Goal: Obtain resource: Download file/media

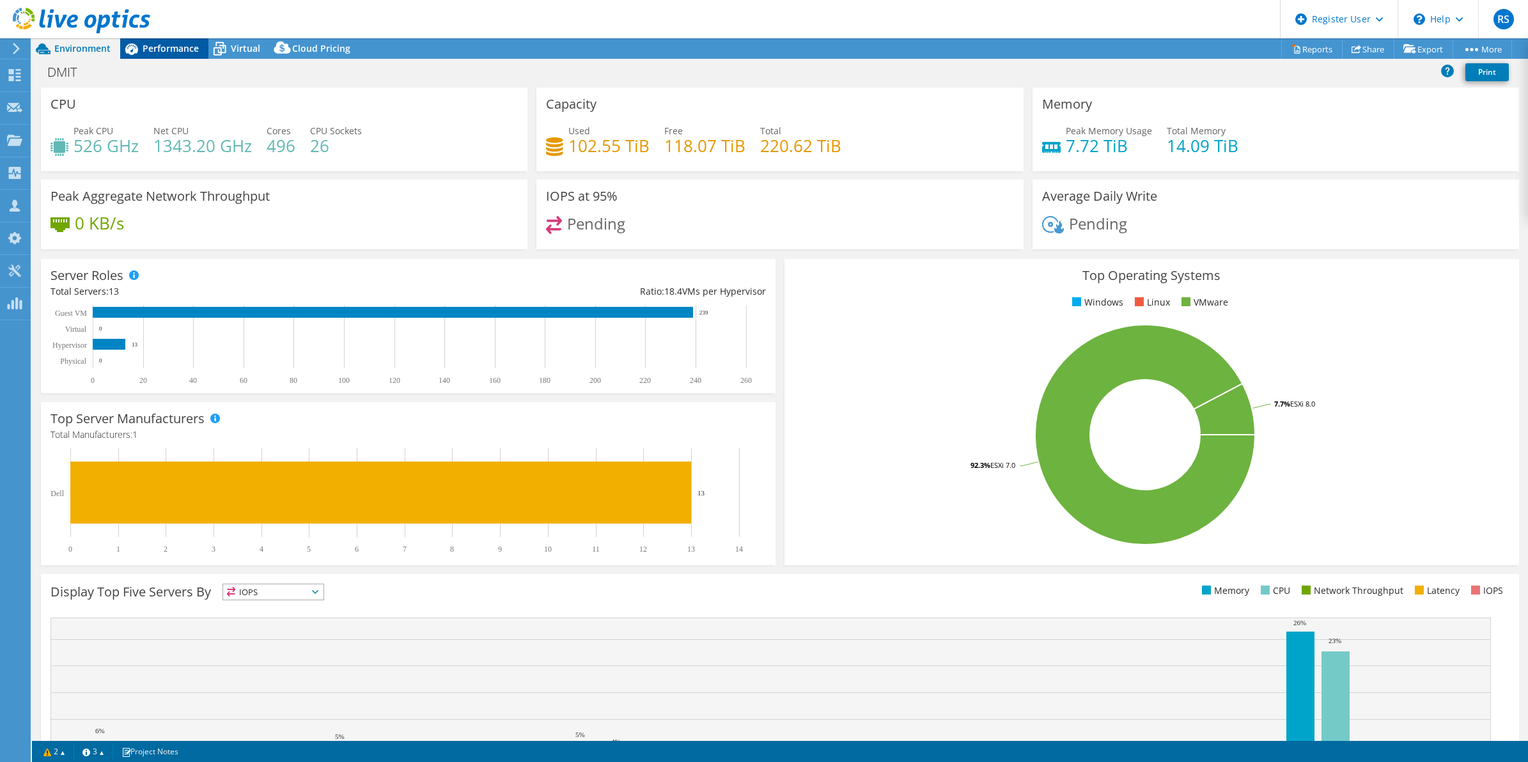
click at [160, 45] on span "Performance" at bounding box center [171, 48] width 56 height 12
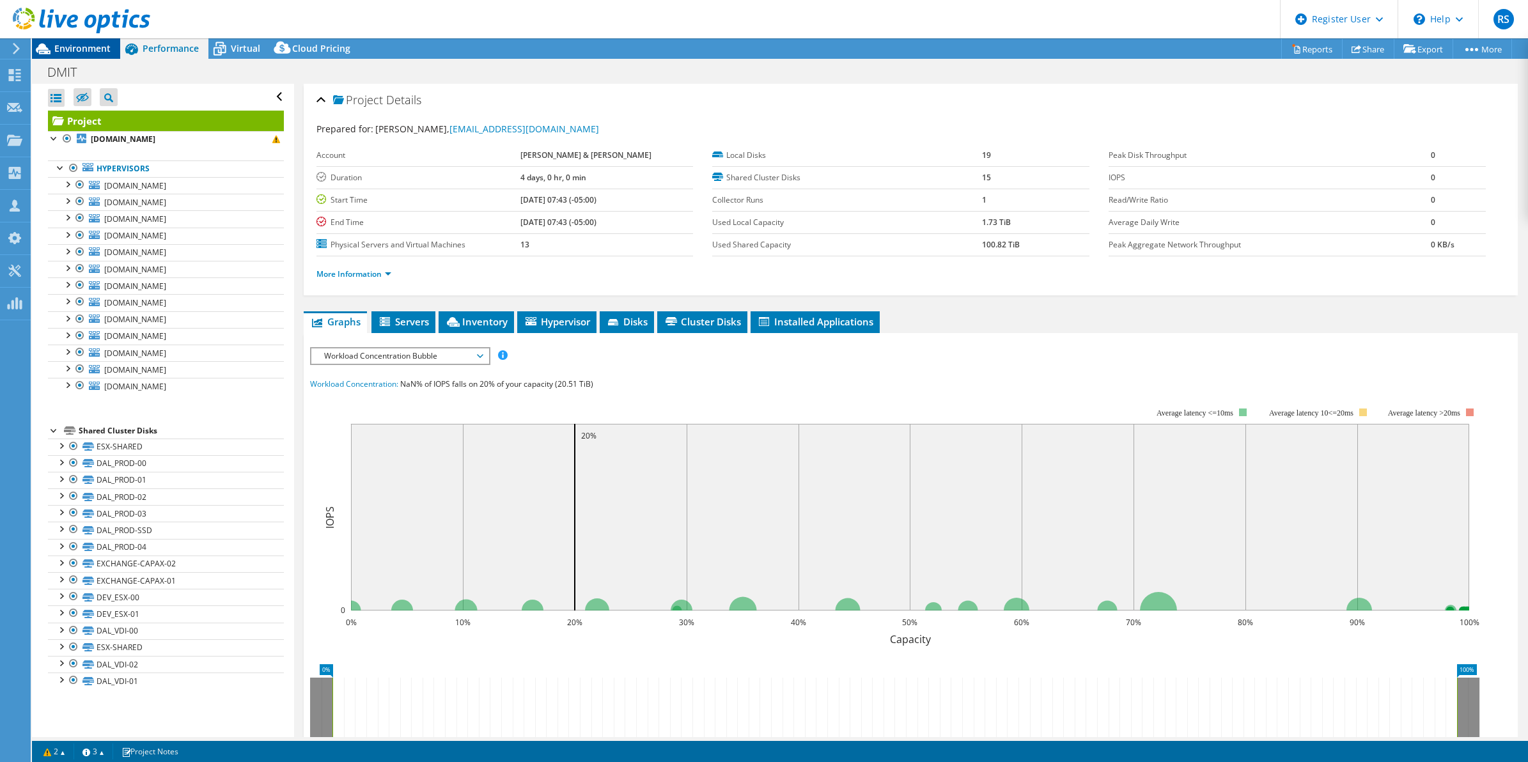
click at [64, 52] on span "Environment" at bounding box center [82, 48] width 56 height 12
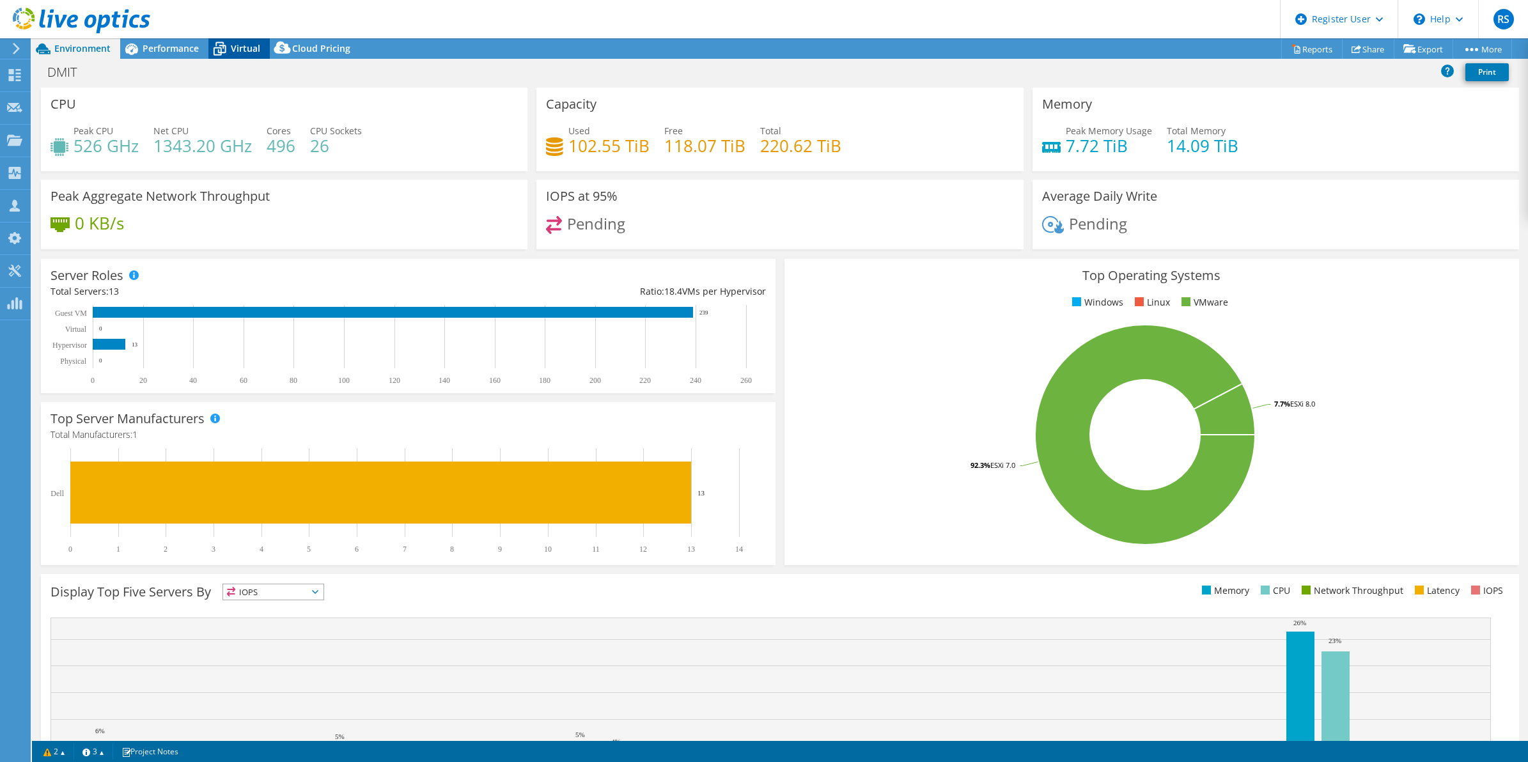
click at [245, 45] on span "Virtual" at bounding box center [245, 48] width 29 height 12
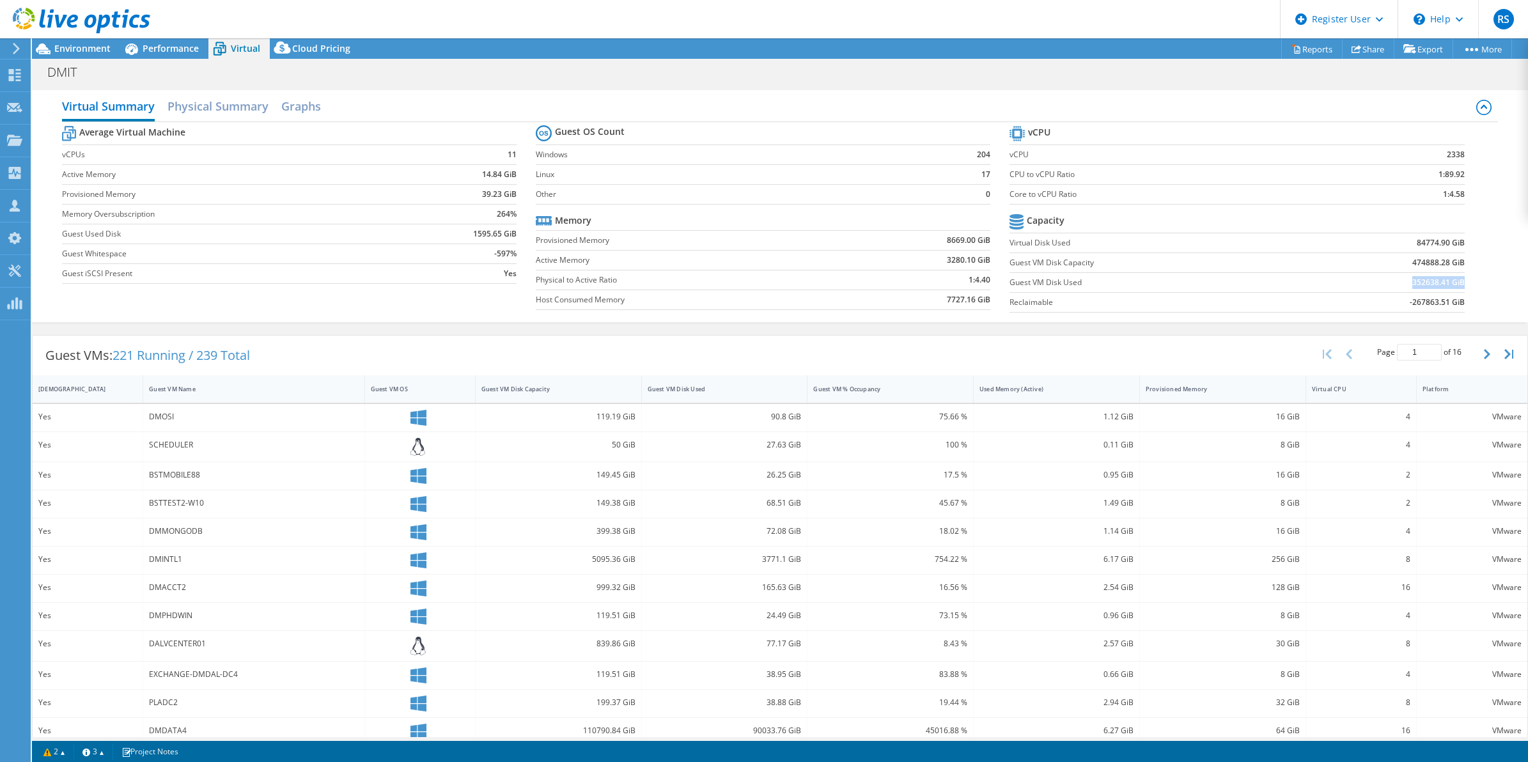
drag, startPoint x: 1394, startPoint y: 286, endPoint x: 1452, endPoint y: 283, distance: 57.6
click at [1452, 283] on td "352638.41 GiB" at bounding box center [1378, 282] width 171 height 20
copy b "352638.41 GiB"
click at [181, 54] on div "Performance" at bounding box center [164, 48] width 88 height 20
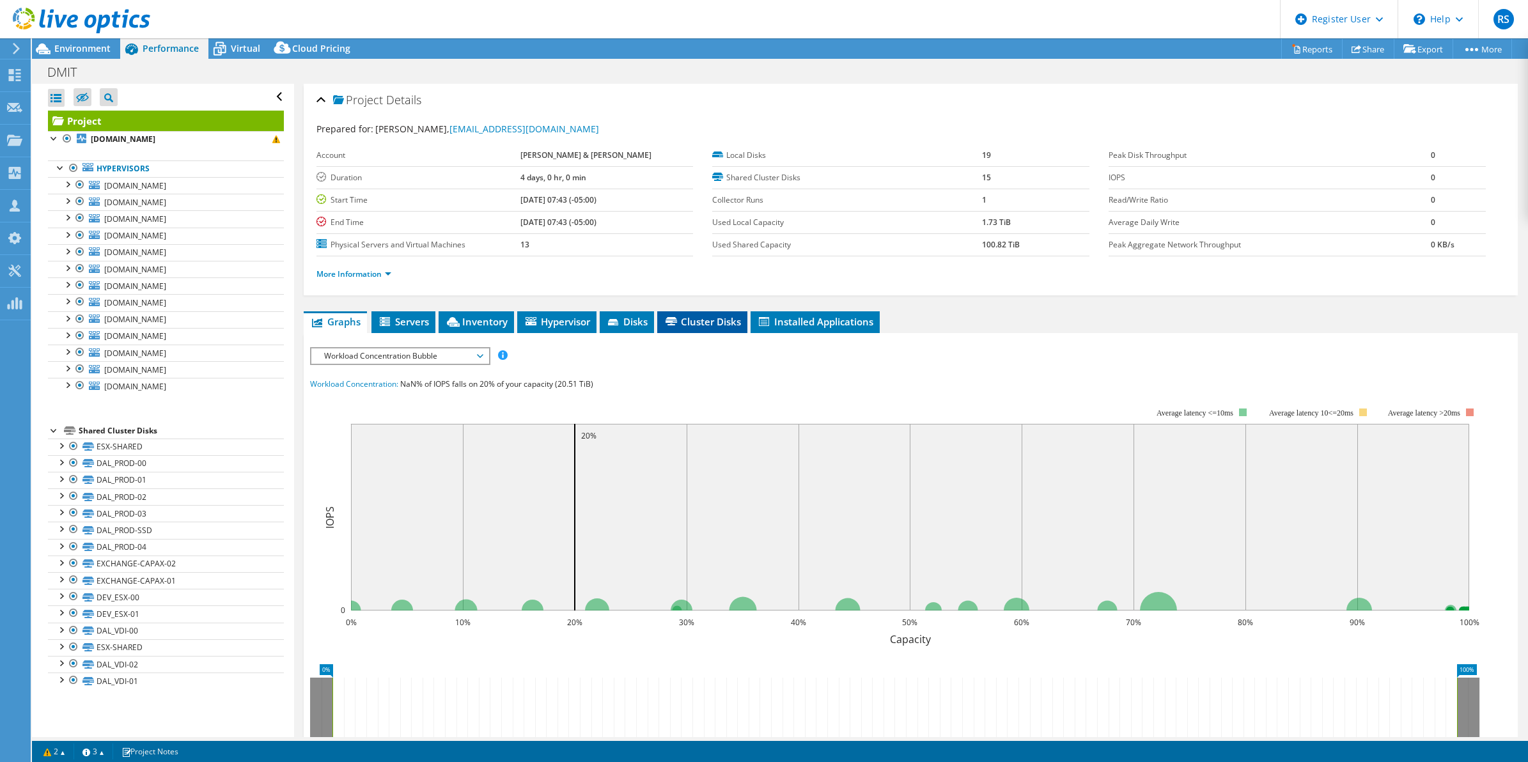
click at [721, 324] on span "Cluster Disks" at bounding box center [702, 321] width 77 height 13
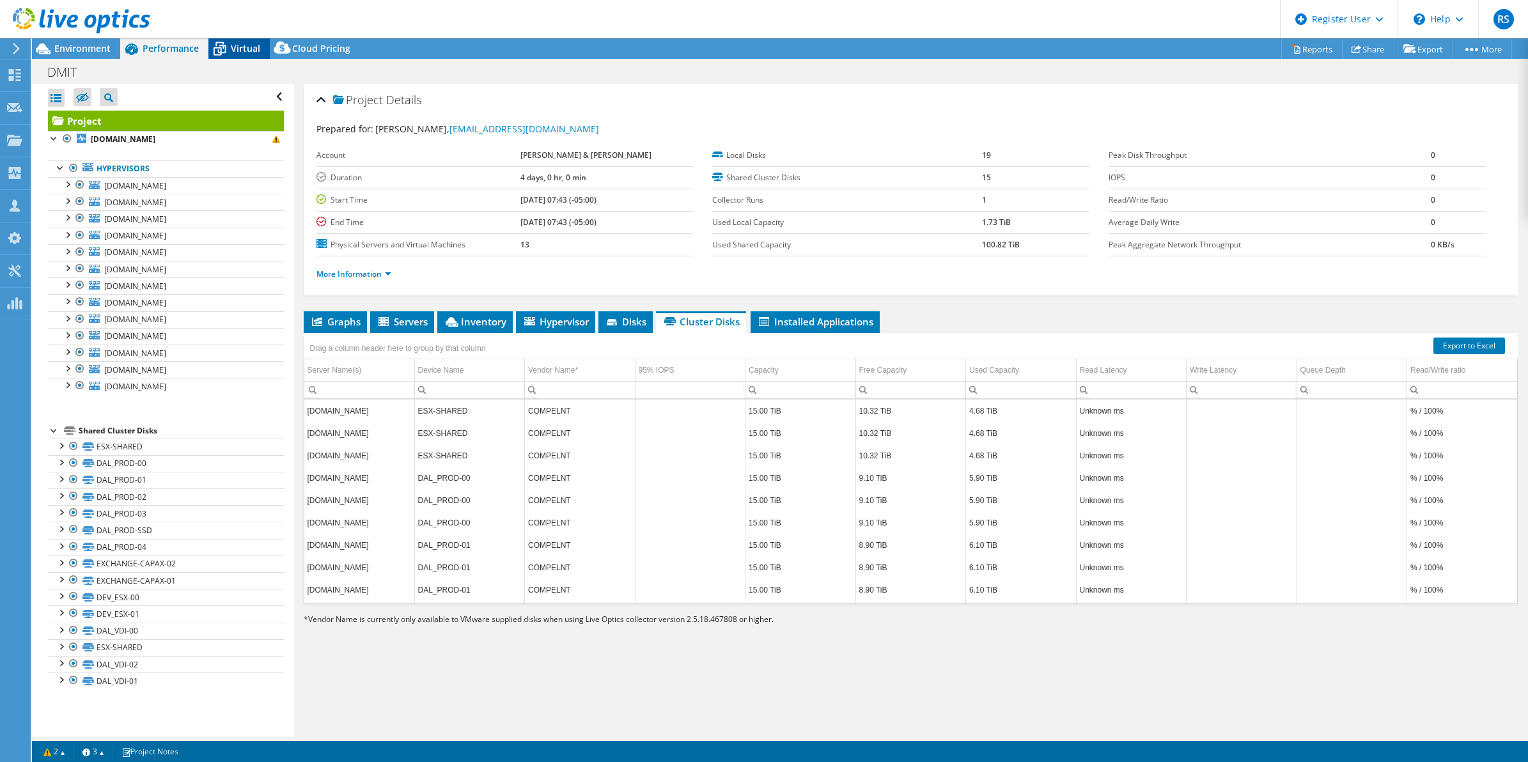
click at [235, 46] on span "Virtual" at bounding box center [245, 48] width 29 height 12
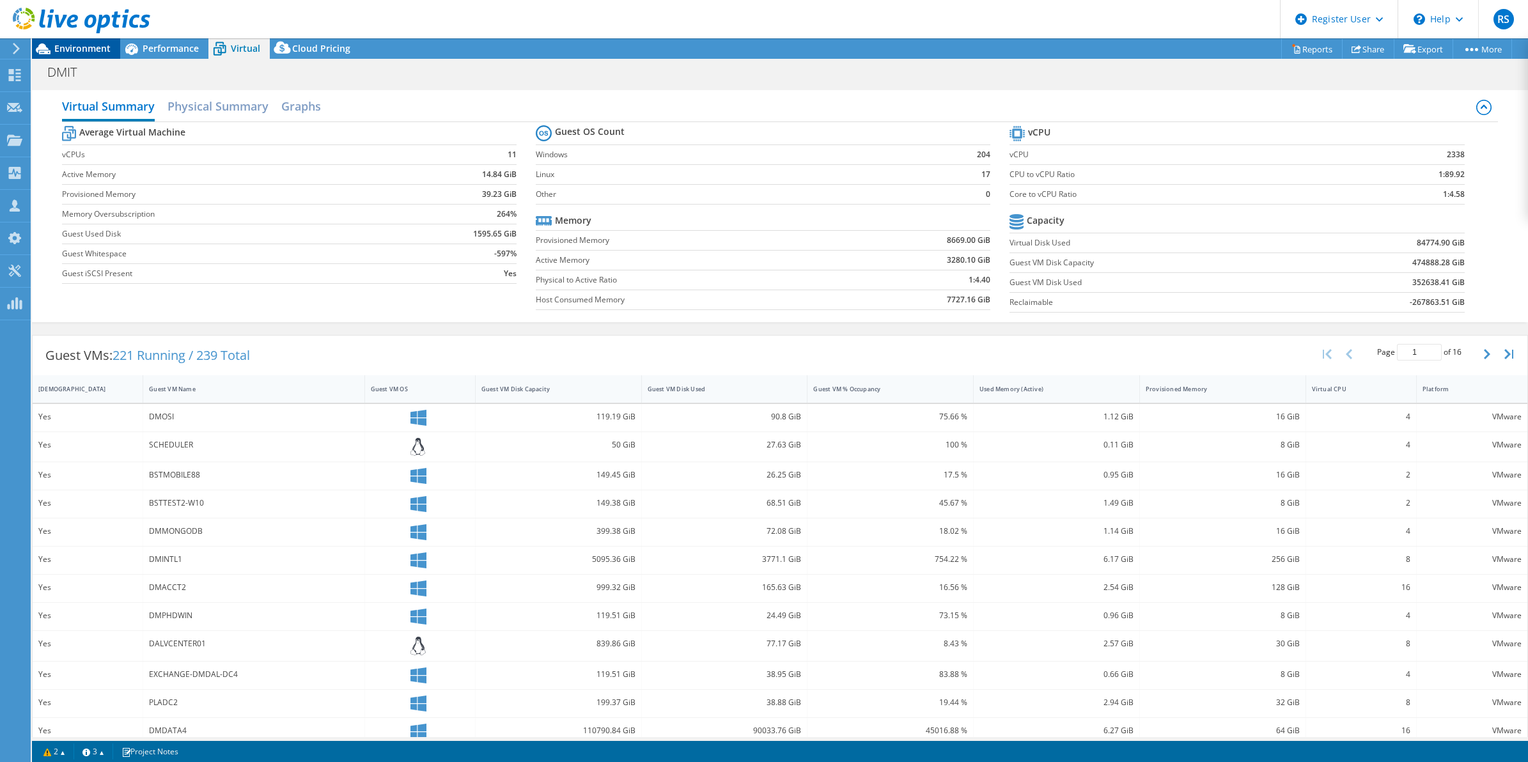
click at [75, 52] on span "Environment" at bounding box center [82, 48] width 56 height 12
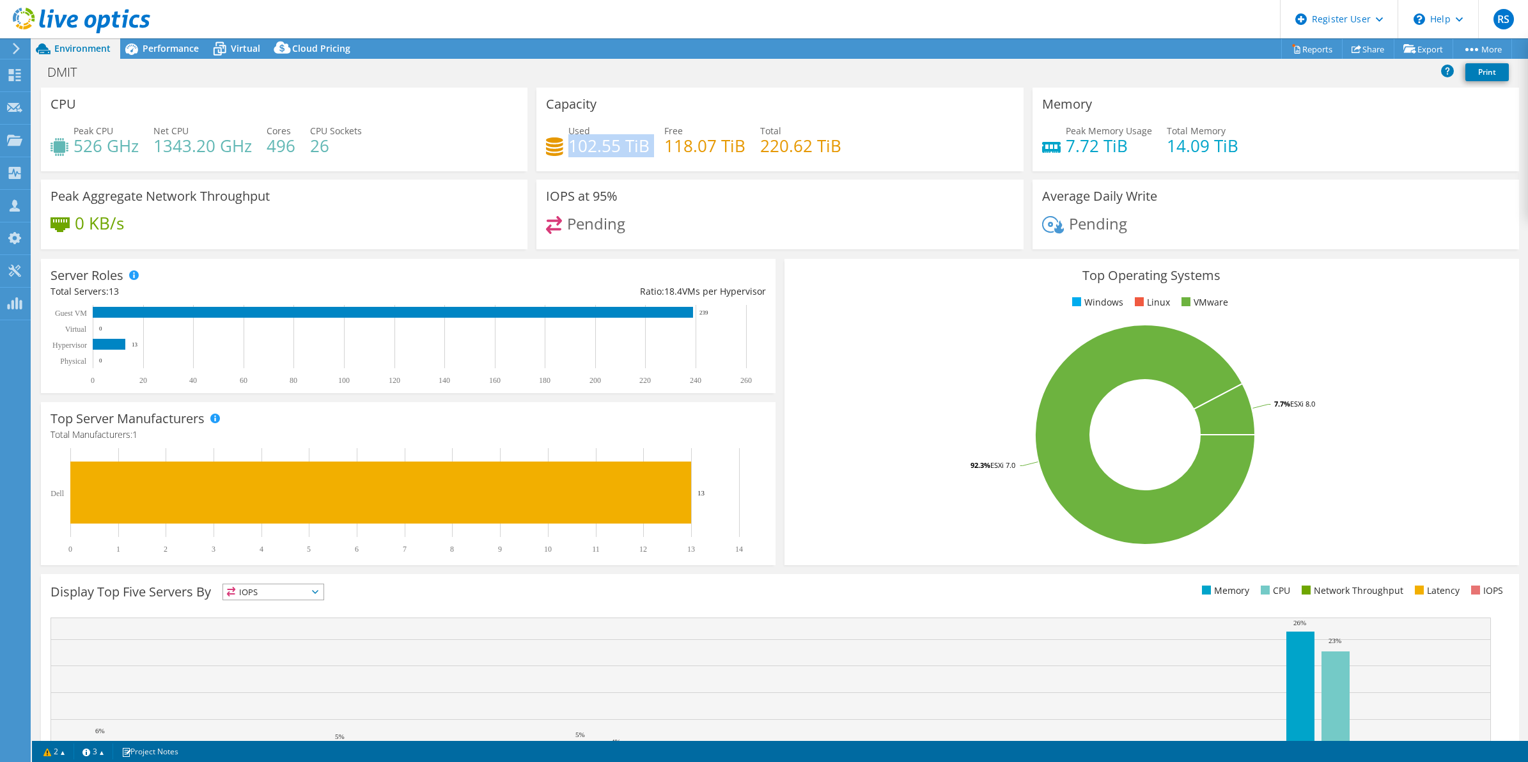
drag, startPoint x: 567, startPoint y: 139, endPoint x: 644, endPoint y: 141, distance: 77.4
click at [644, 141] on div "Used 102.55 TiB Free 118.07 TiB Total 220.62 TiB" at bounding box center [779, 145] width 467 height 42
click at [254, 49] on span "Virtual" at bounding box center [245, 48] width 29 height 12
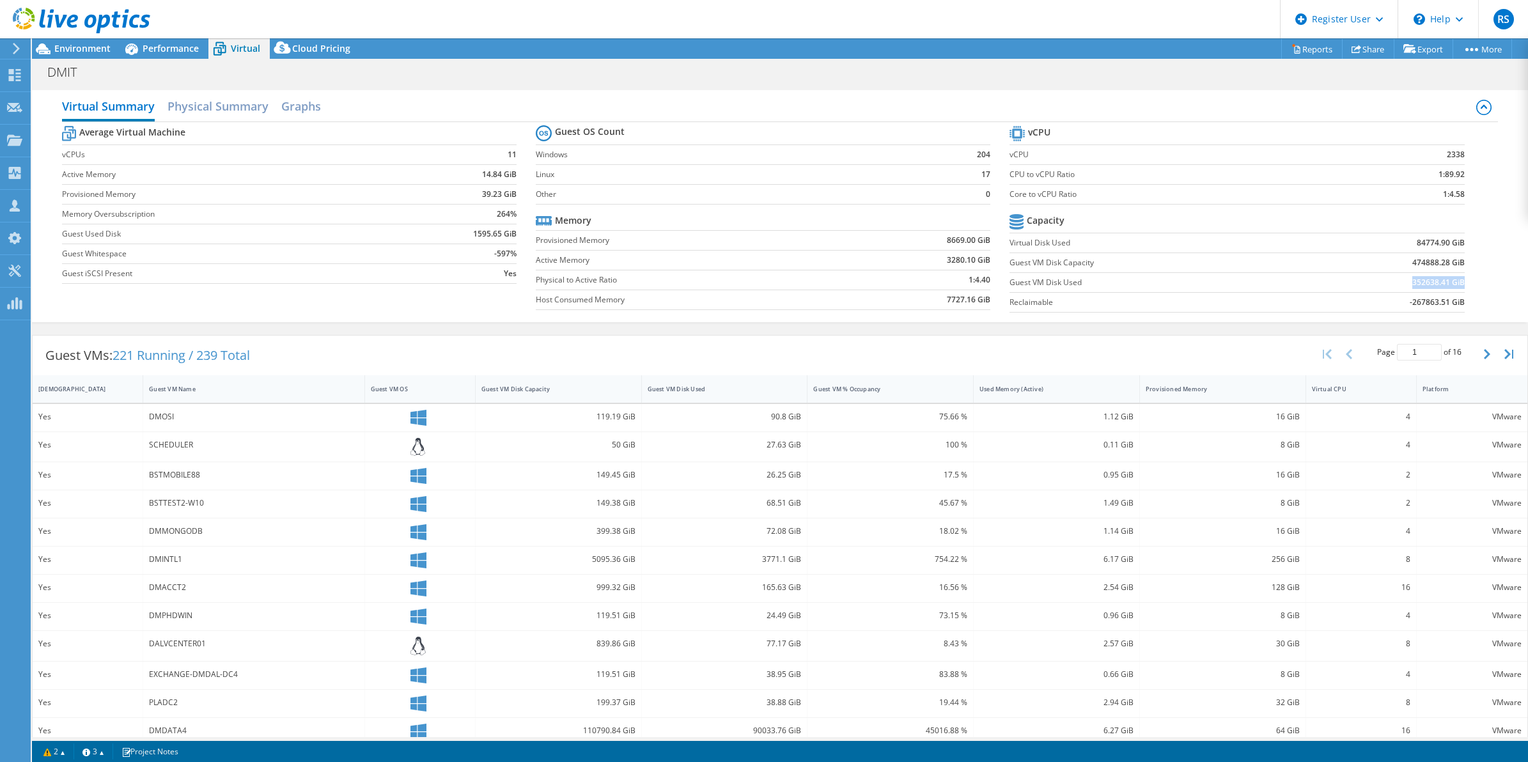
drag, startPoint x: 1398, startPoint y: 285, endPoint x: 1451, endPoint y: 278, distance: 54.1
click at [1451, 278] on td "352638.41 GiB" at bounding box center [1378, 282] width 171 height 20
click at [84, 53] on span "Environment" at bounding box center [82, 48] width 56 height 12
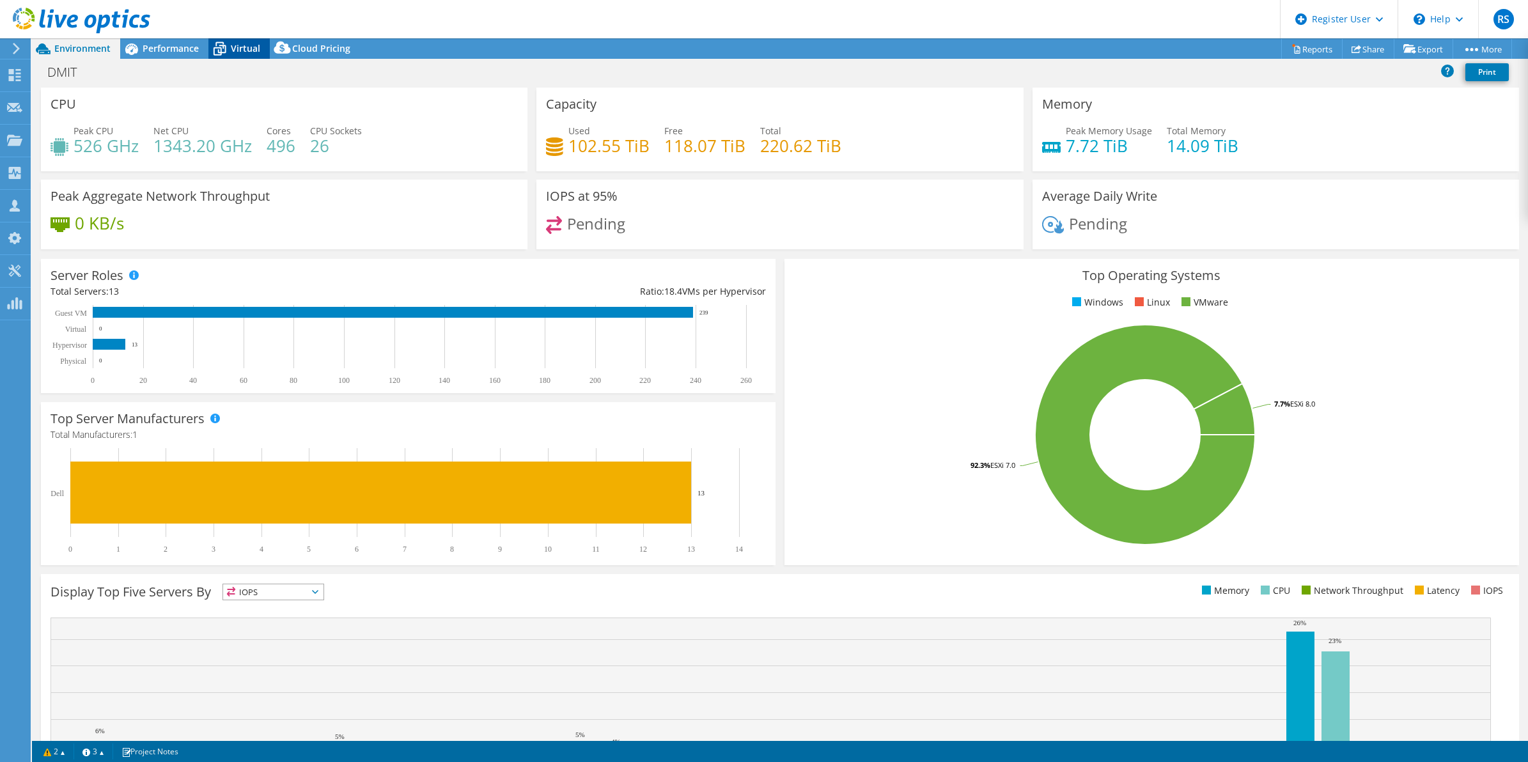
click at [237, 54] on div "Virtual" at bounding box center [238, 48] width 61 height 20
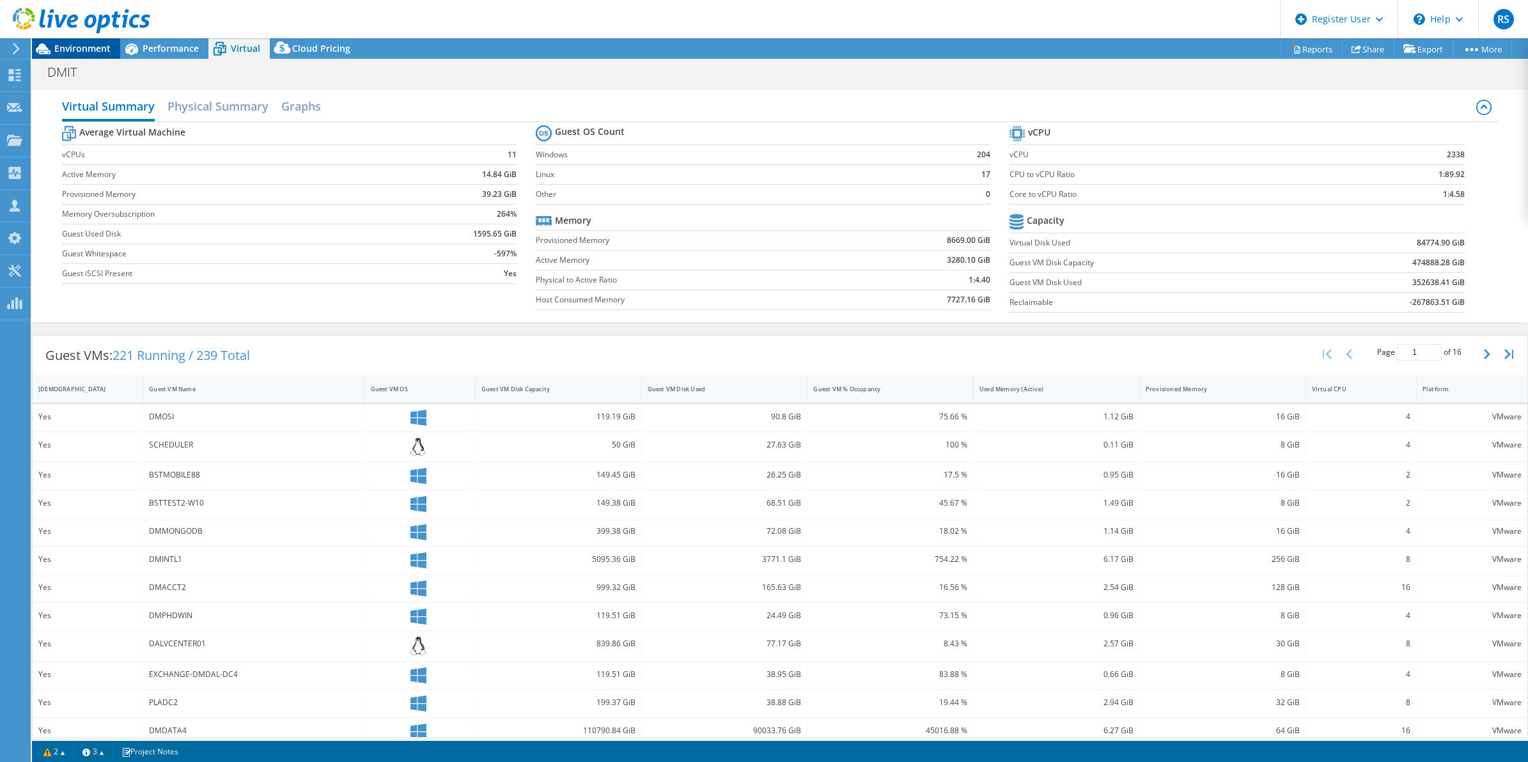
click at [81, 50] on span "Environment" at bounding box center [82, 48] width 56 height 12
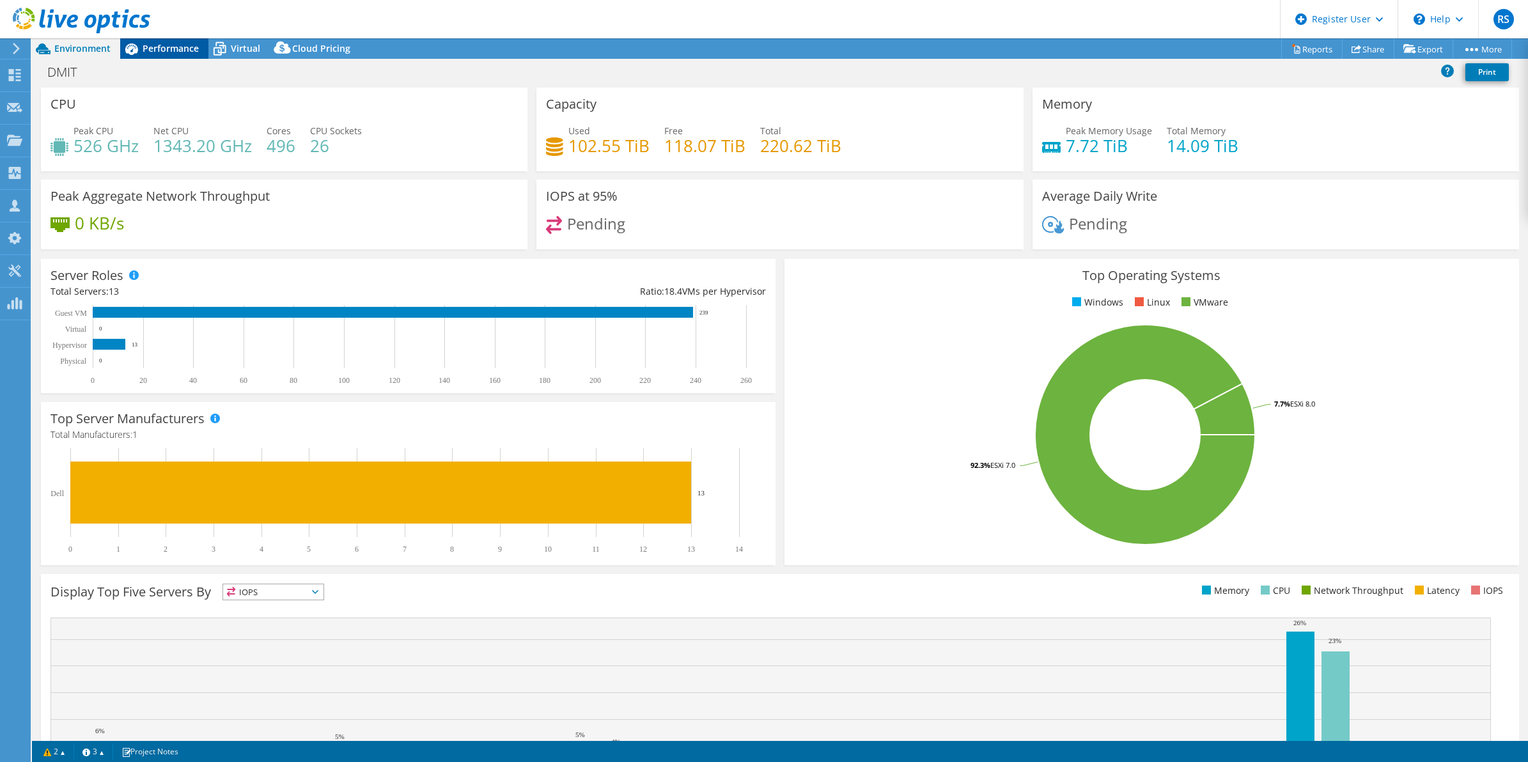
click at [139, 52] on icon at bounding box center [131, 49] width 22 height 22
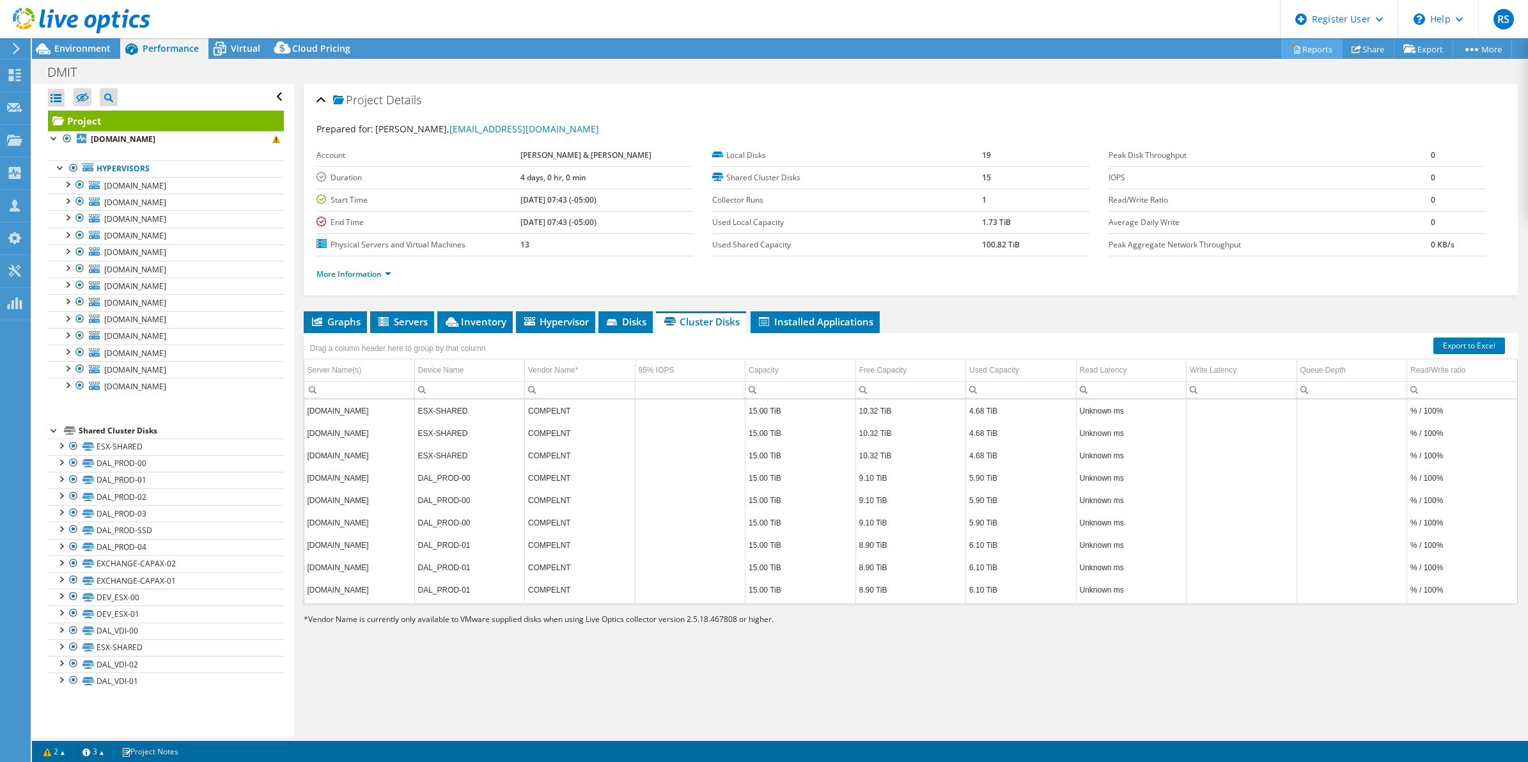
click at [1304, 52] on link "Reports" at bounding box center [1311, 49] width 61 height 20
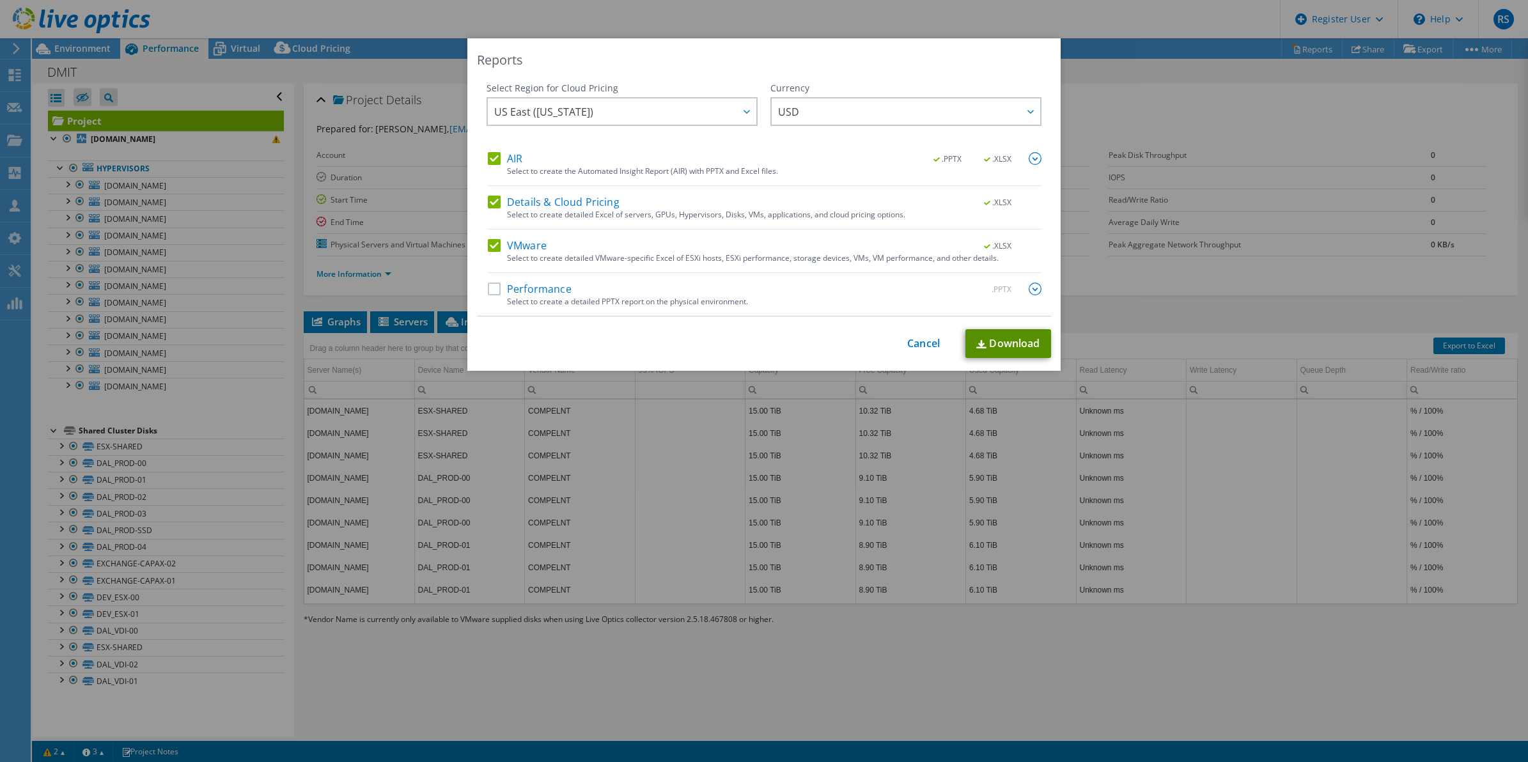
click at [1020, 347] on link "Download" at bounding box center [1008, 343] width 86 height 29
click at [924, 342] on link "Cancel" at bounding box center [923, 344] width 33 height 12
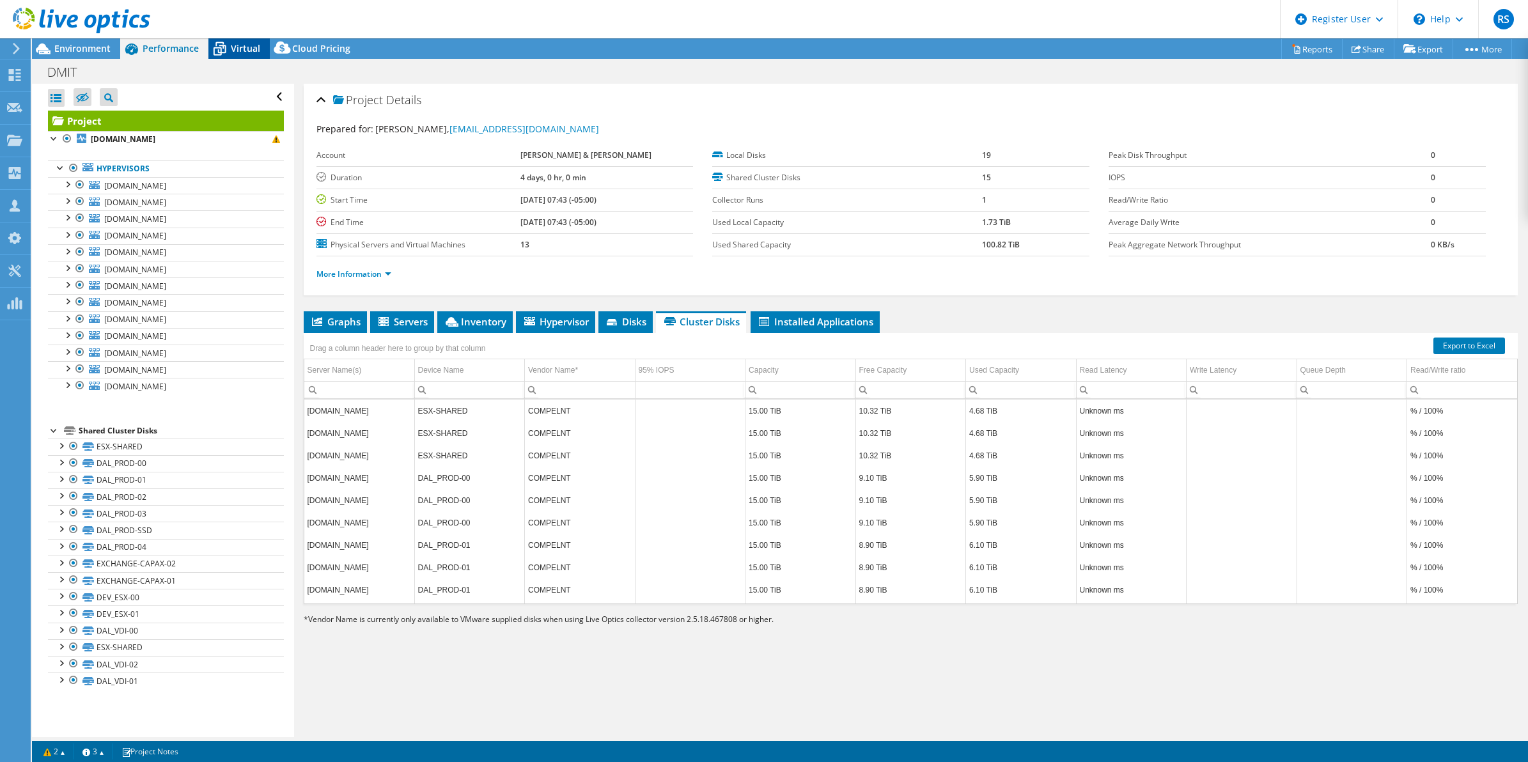
click at [245, 49] on span "Virtual" at bounding box center [245, 48] width 29 height 12
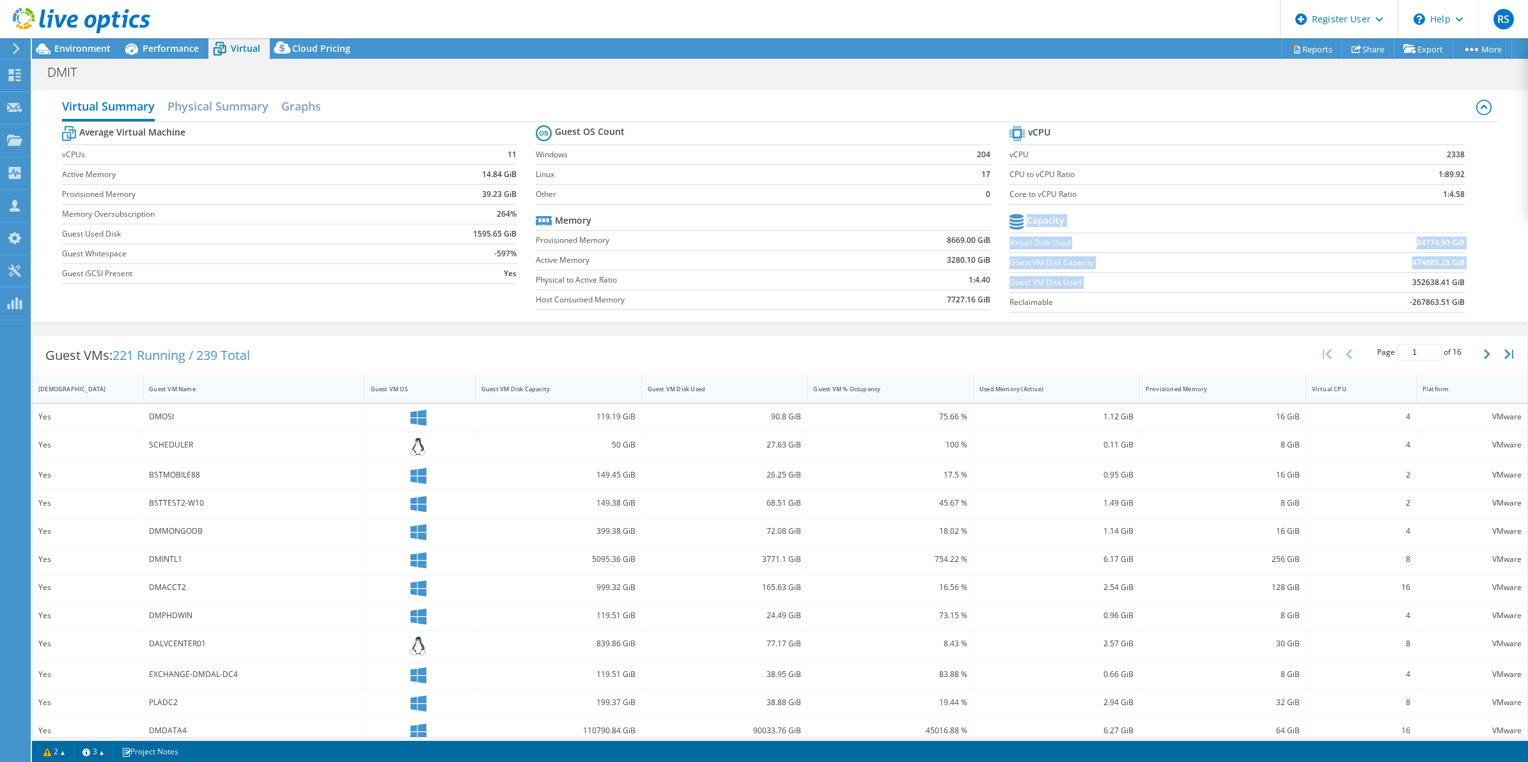
drag, startPoint x: 1401, startPoint y: 283, endPoint x: 1466, endPoint y: 283, distance: 65.2
click at [1466, 283] on section "vCPU vCPU 2338 CPU to vCPU Ratio 1:89.92 Core to vCPU Ratio 1:4.58 Capacity Vir…" at bounding box center [1247, 221] width 474 height 196
click at [1394, 291] on td "352638.41 GiB" at bounding box center [1378, 282] width 171 height 20
drag, startPoint x: 1398, startPoint y: 283, endPoint x: 1437, endPoint y: 283, distance: 39.0
click at [1437, 283] on td "352638.41 GiB" at bounding box center [1378, 282] width 171 height 20
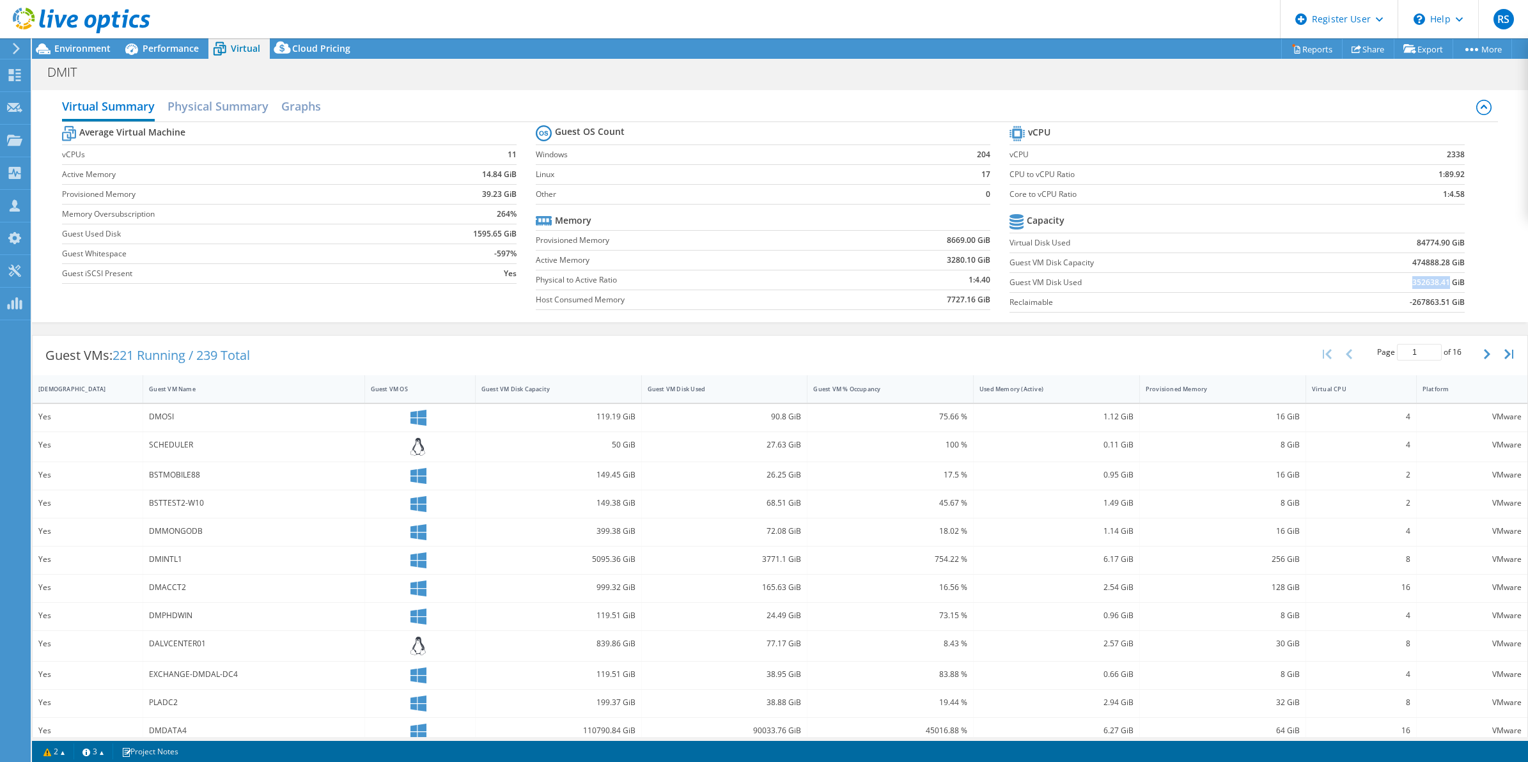
copy b "352638.41"
click at [161, 37] on header "RS Dell User [PERSON_NAME] [PERSON_NAME][EMAIL_ADDRESS][PERSON_NAME][DOMAIN_NAM…" at bounding box center [764, 19] width 1528 height 38
click at [162, 45] on span "Performance" at bounding box center [171, 48] width 56 height 12
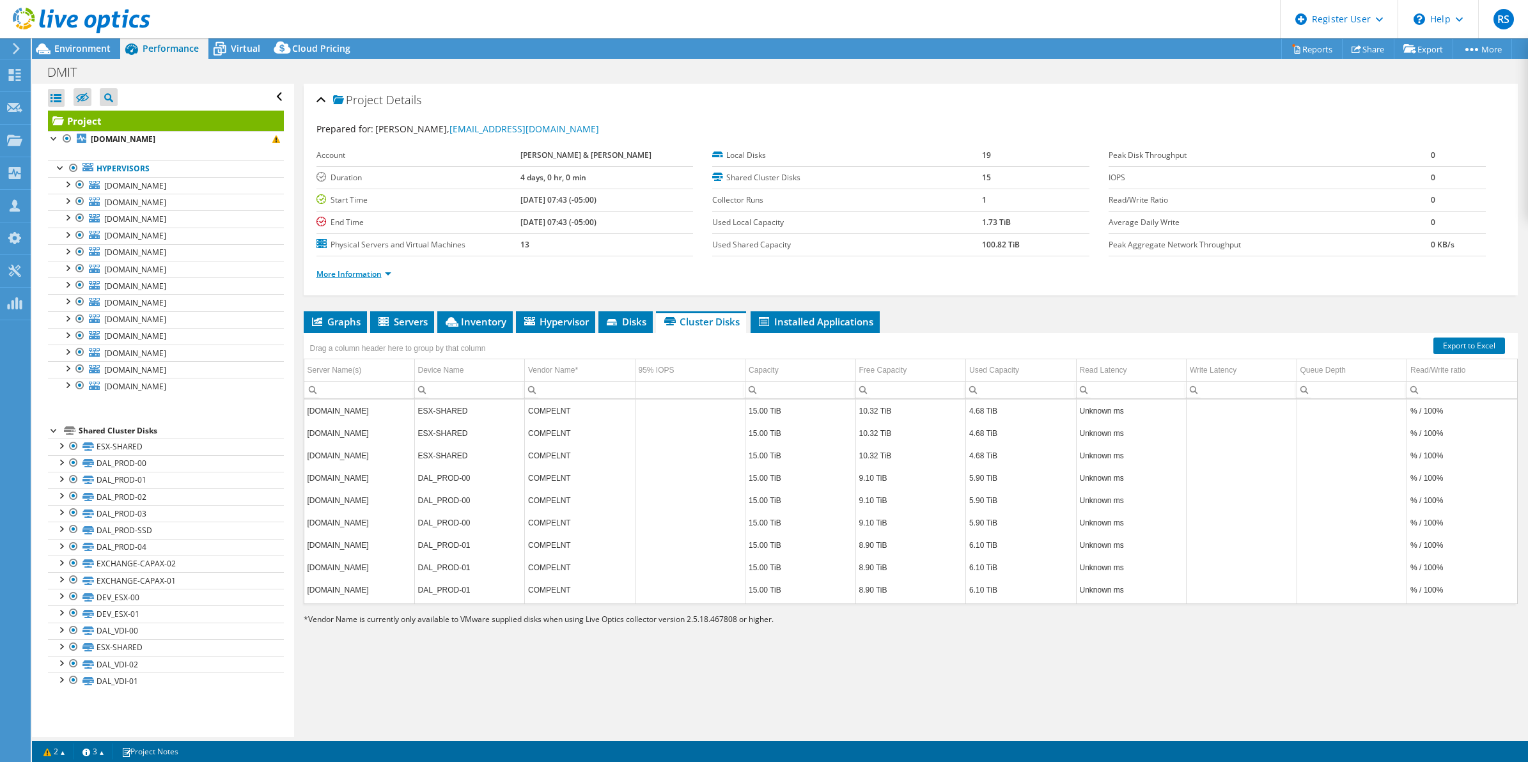
click at [336, 272] on link "More Information" at bounding box center [353, 274] width 75 height 11
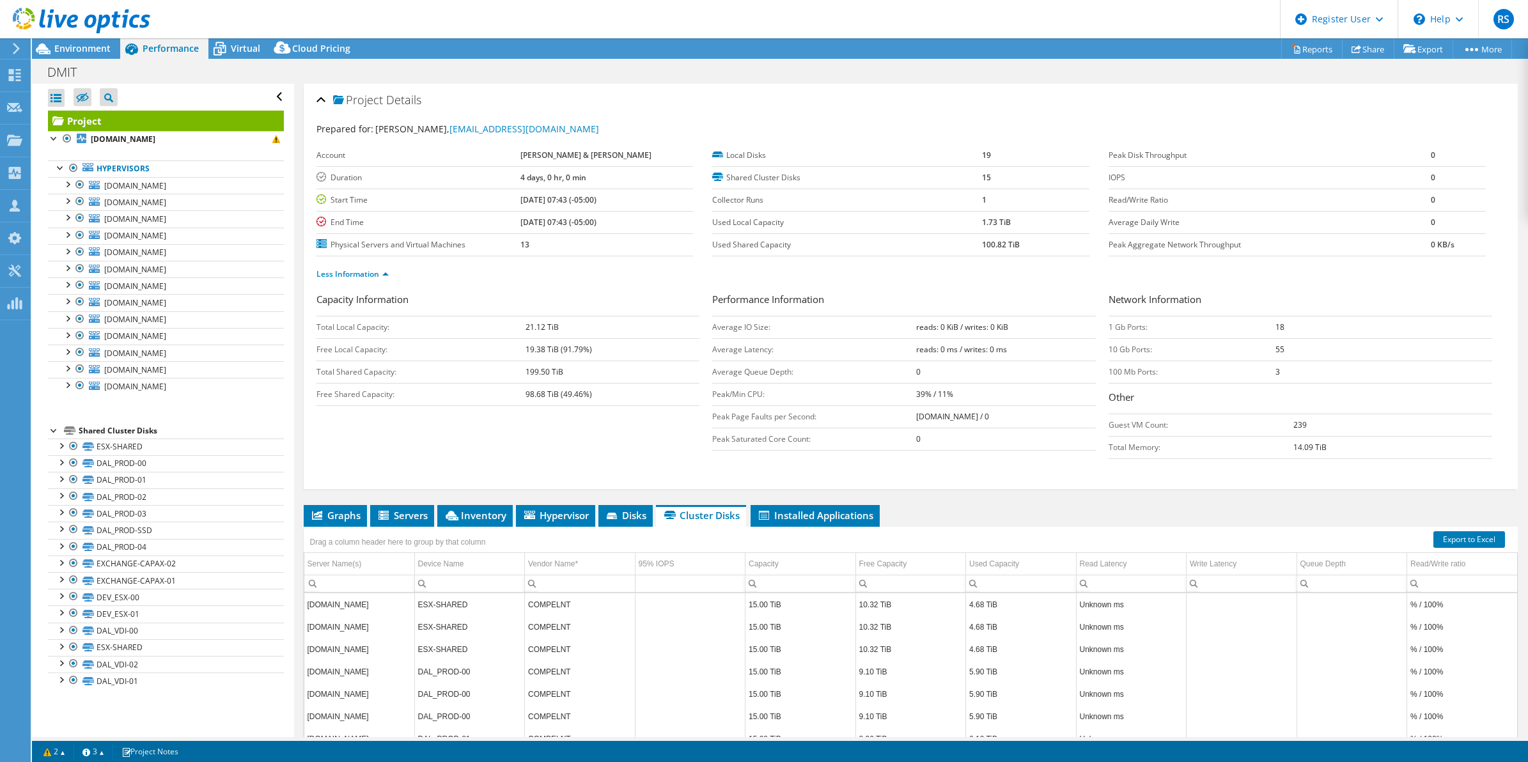
drag, startPoint x: 1398, startPoint y: 160, endPoint x: 1442, endPoint y: 267, distance: 115.3
click at [1442, 267] on section "Prepared for: [PERSON_NAME], [EMAIL_ADDRESS][DOMAIN_NAME] Account [PERSON_NAME]…" at bounding box center [910, 207] width 1189 height 170
click at [671, 457] on div "Capacity Information Total Local Capacity: 21.12 TiB Free Local Capacity: 19.38…" at bounding box center [910, 378] width 1189 height 173
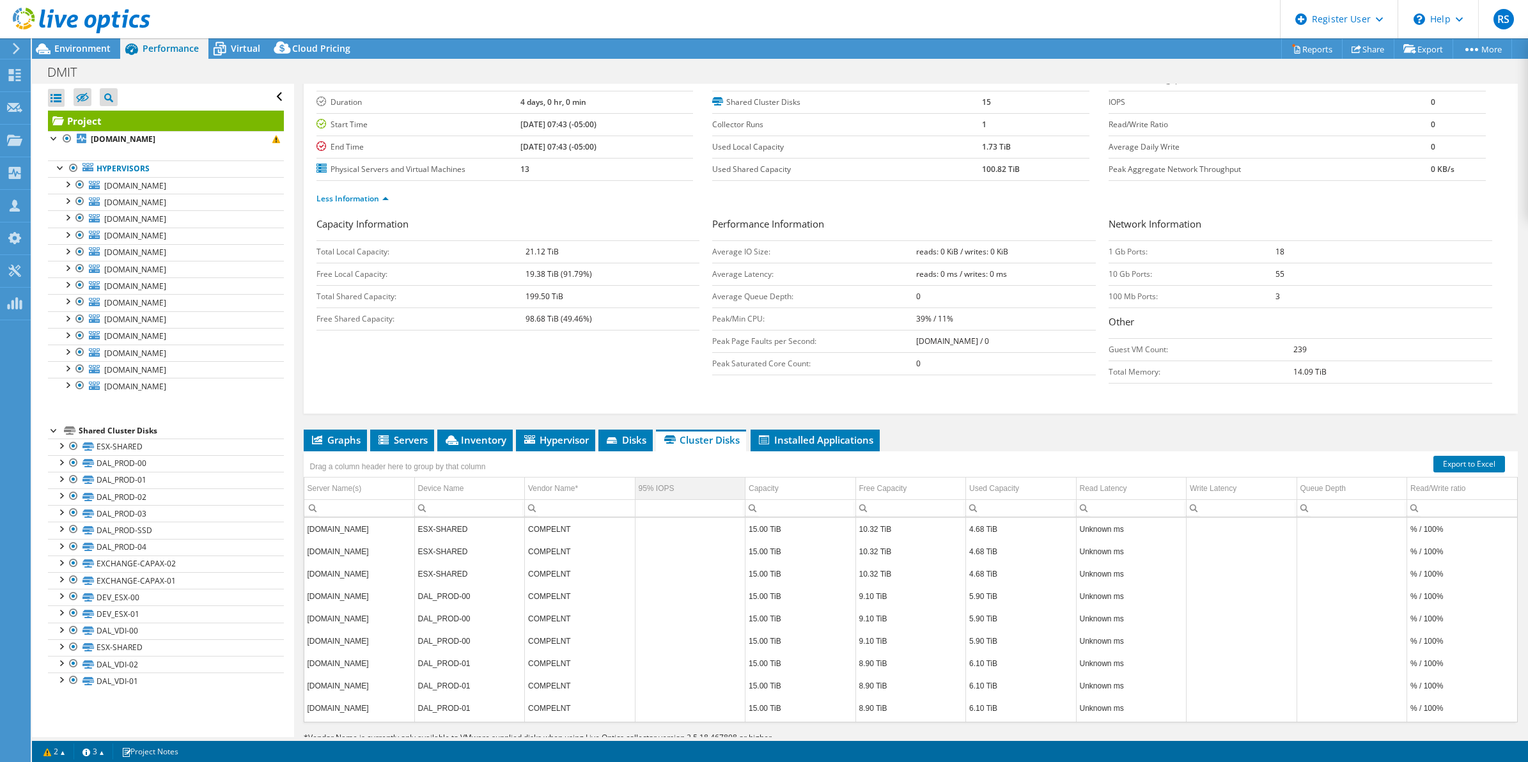
scroll to position [111, 0]
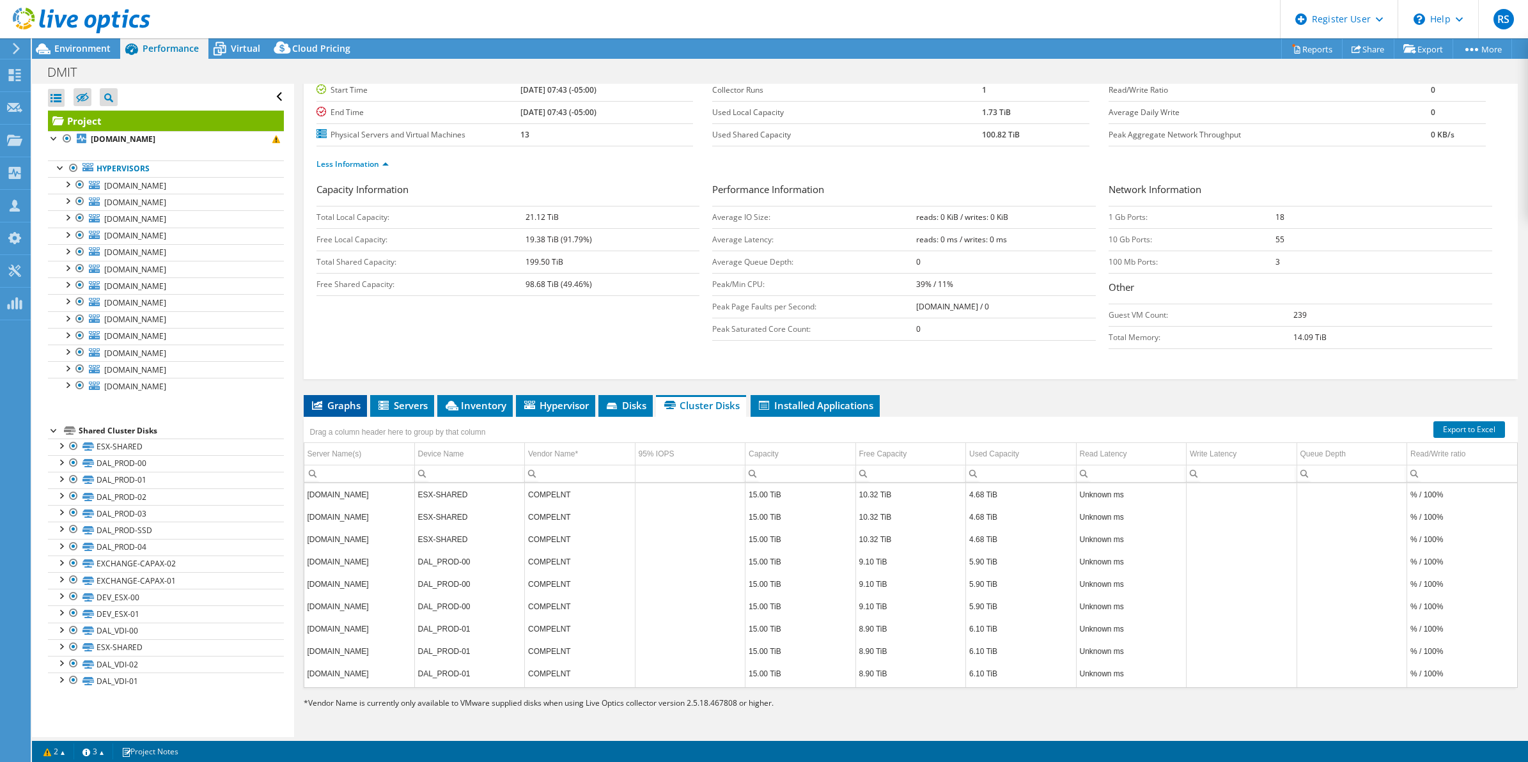
click at [355, 410] on span "Graphs" at bounding box center [335, 405] width 51 height 13
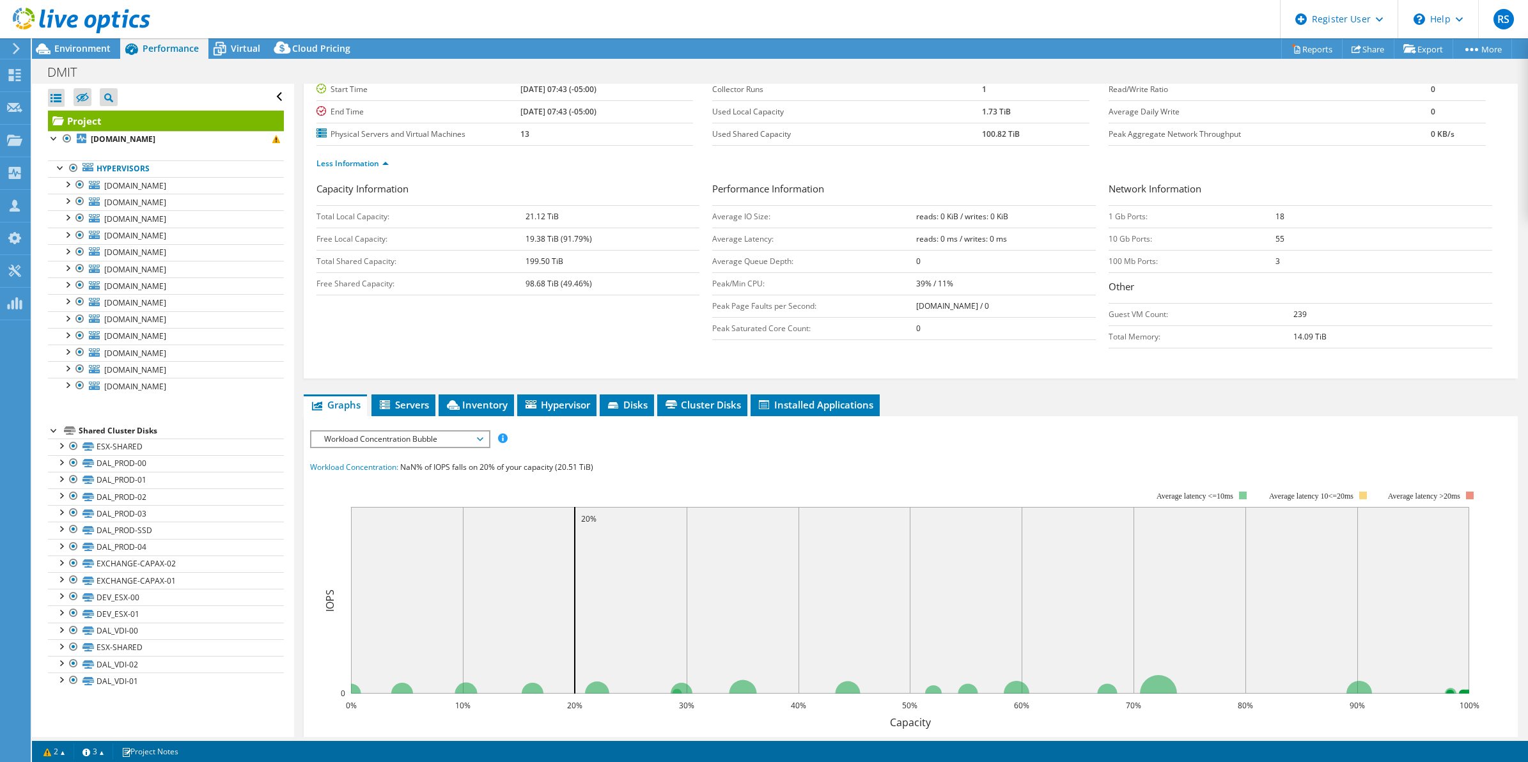
click at [483, 440] on span "Workload Concentration Bubble" at bounding box center [399, 439] width 177 height 15
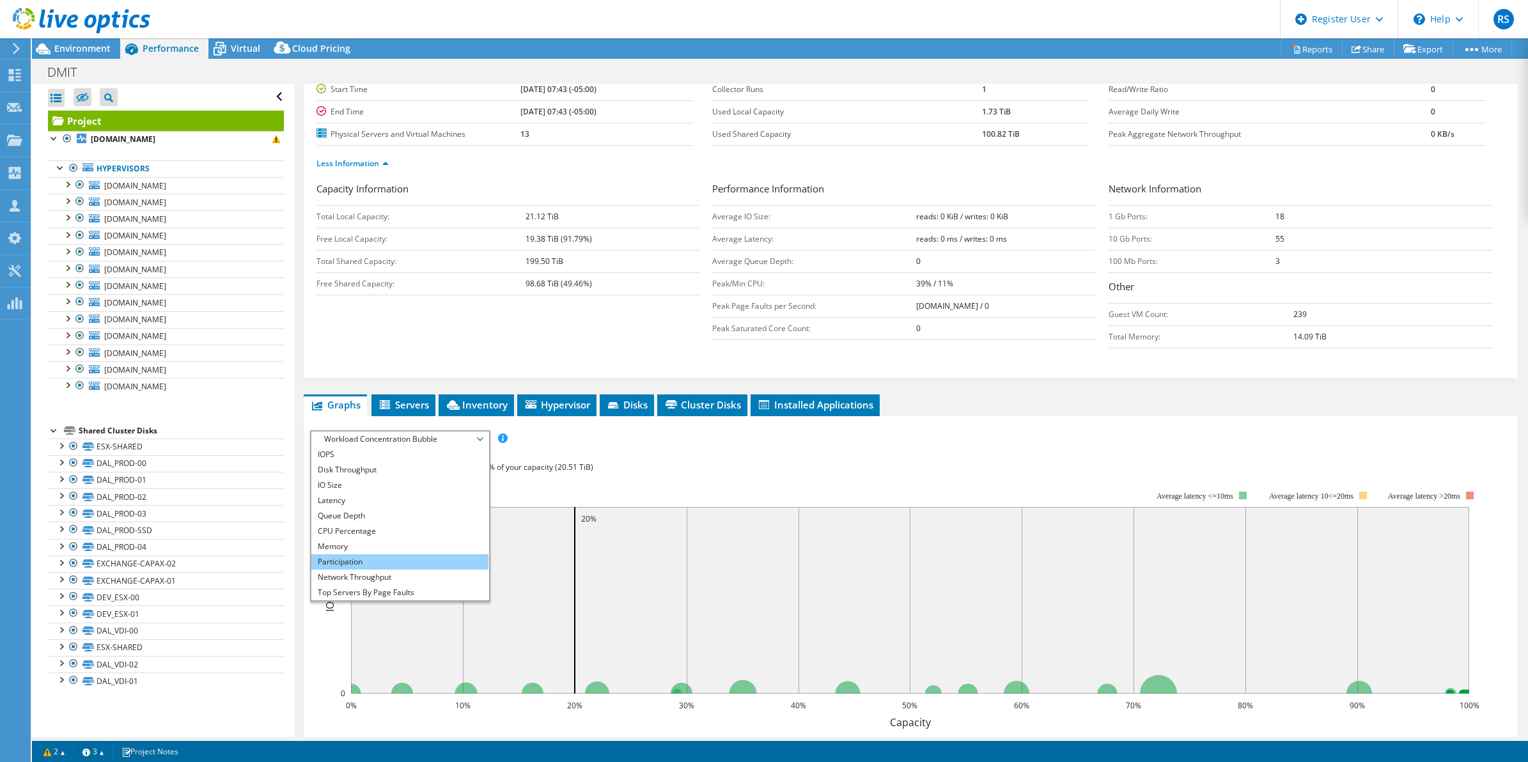
click at [362, 560] on li "Participation" at bounding box center [399, 561] width 177 height 15
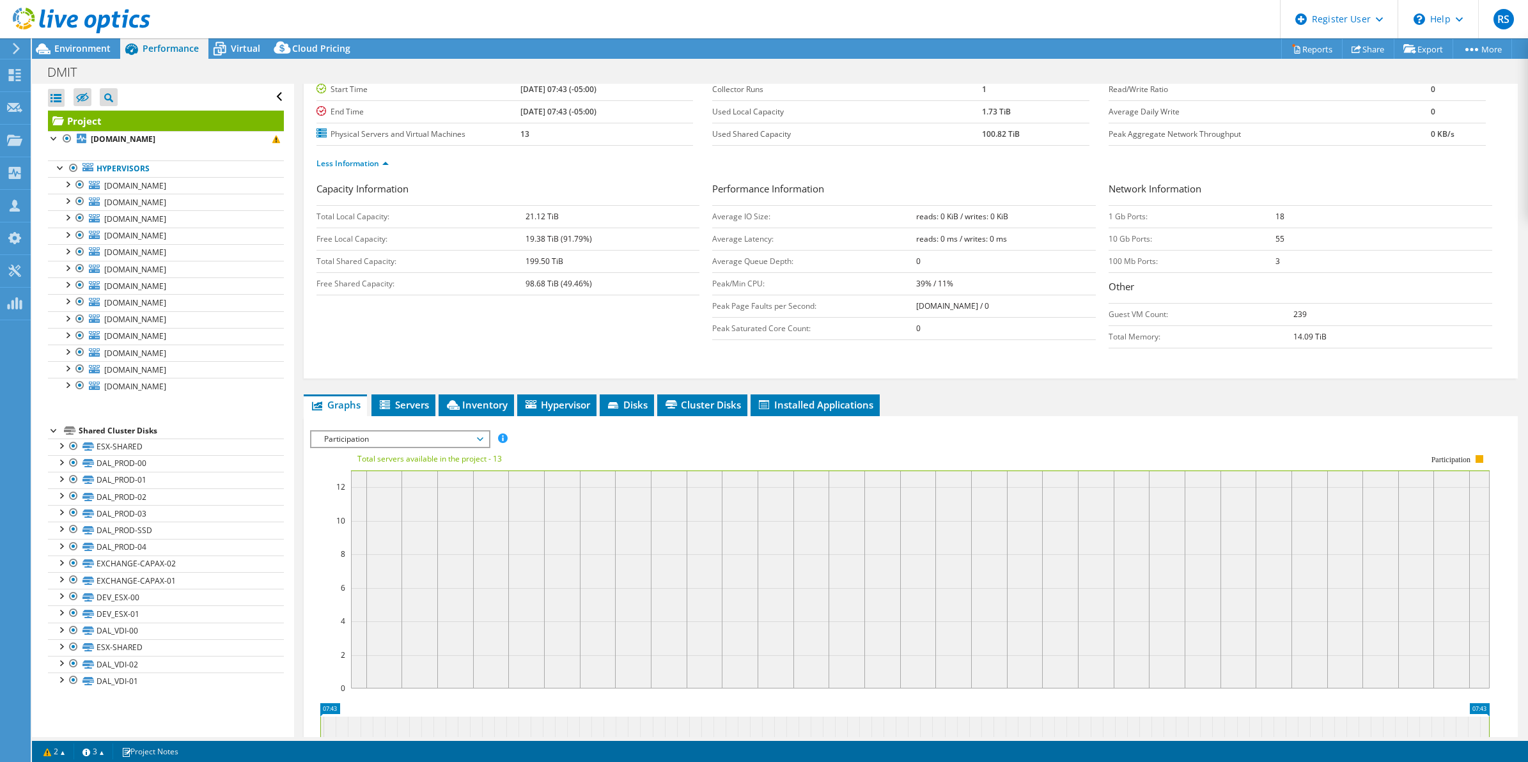
scroll to position [329, 0]
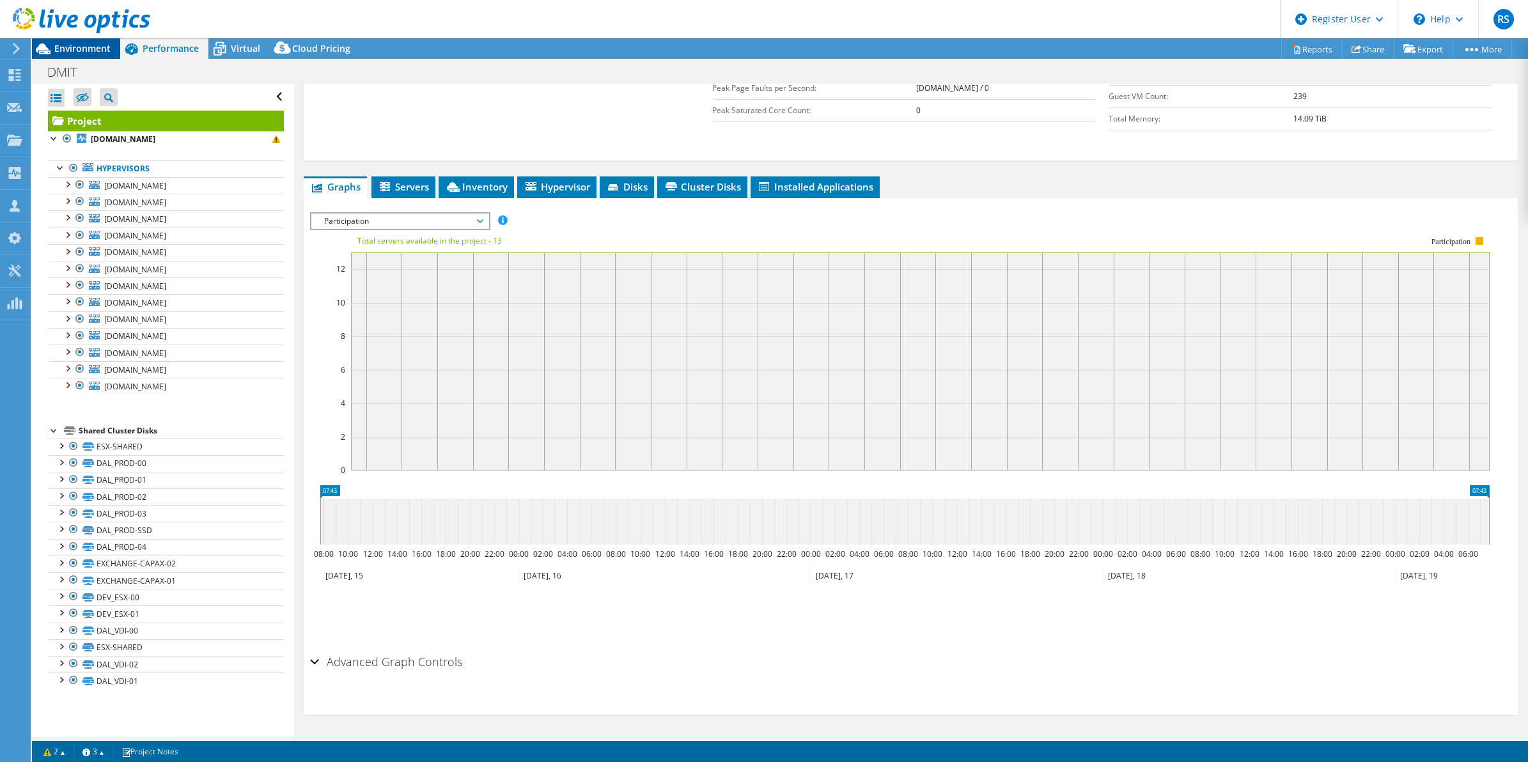
click at [94, 49] on span "Environment" at bounding box center [82, 48] width 56 height 12
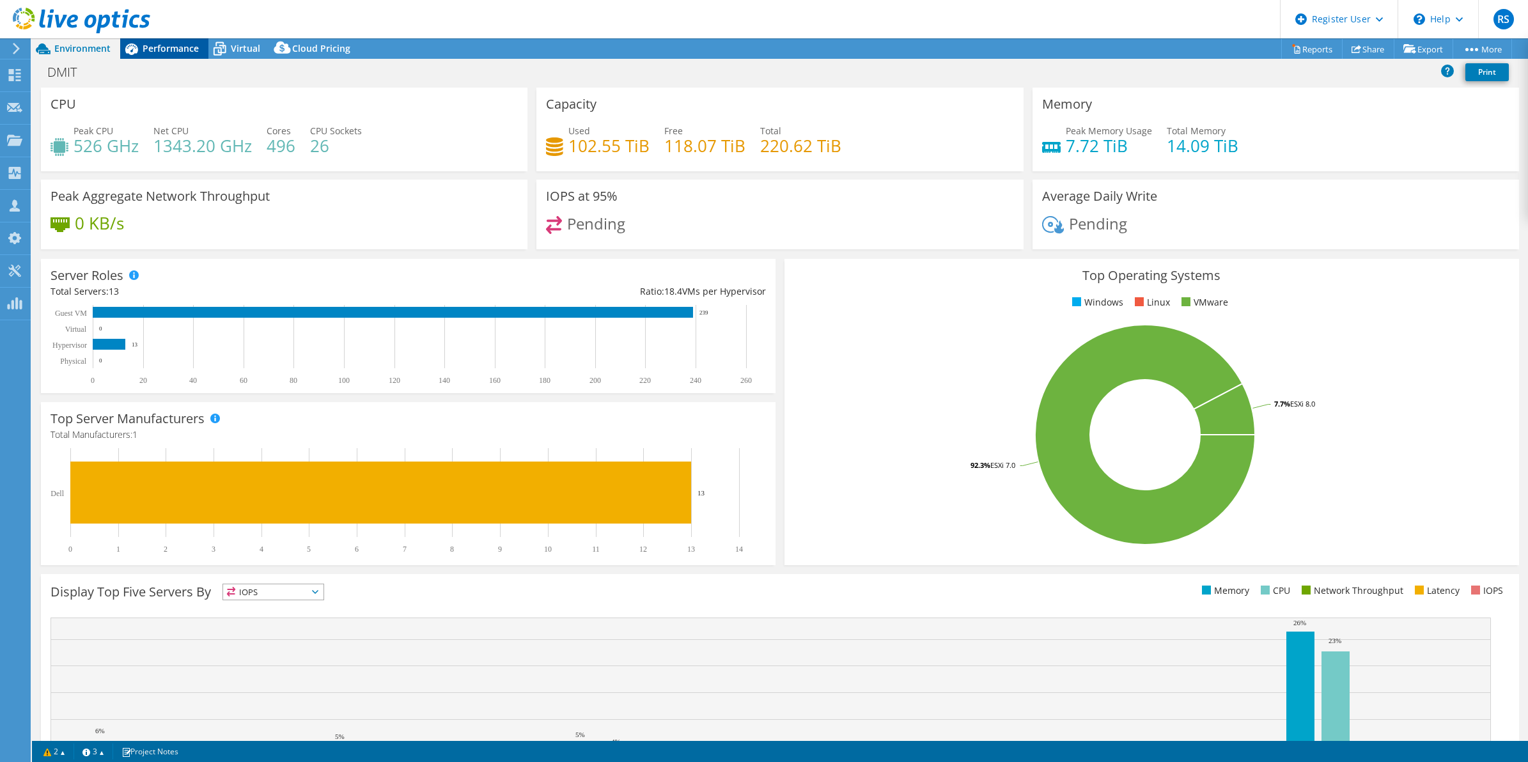
click at [147, 49] on span "Performance" at bounding box center [171, 48] width 56 height 12
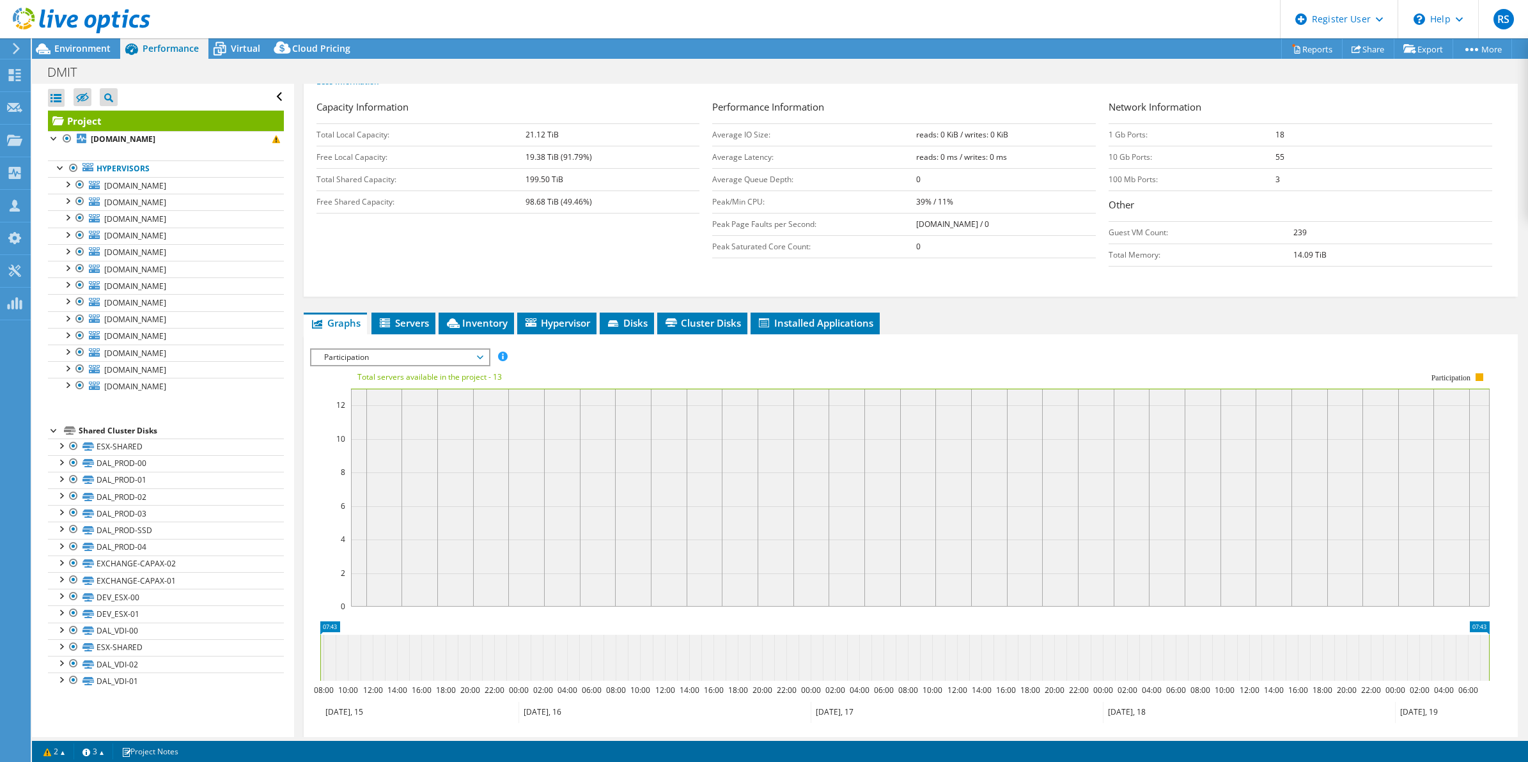
scroll to position [0, 0]
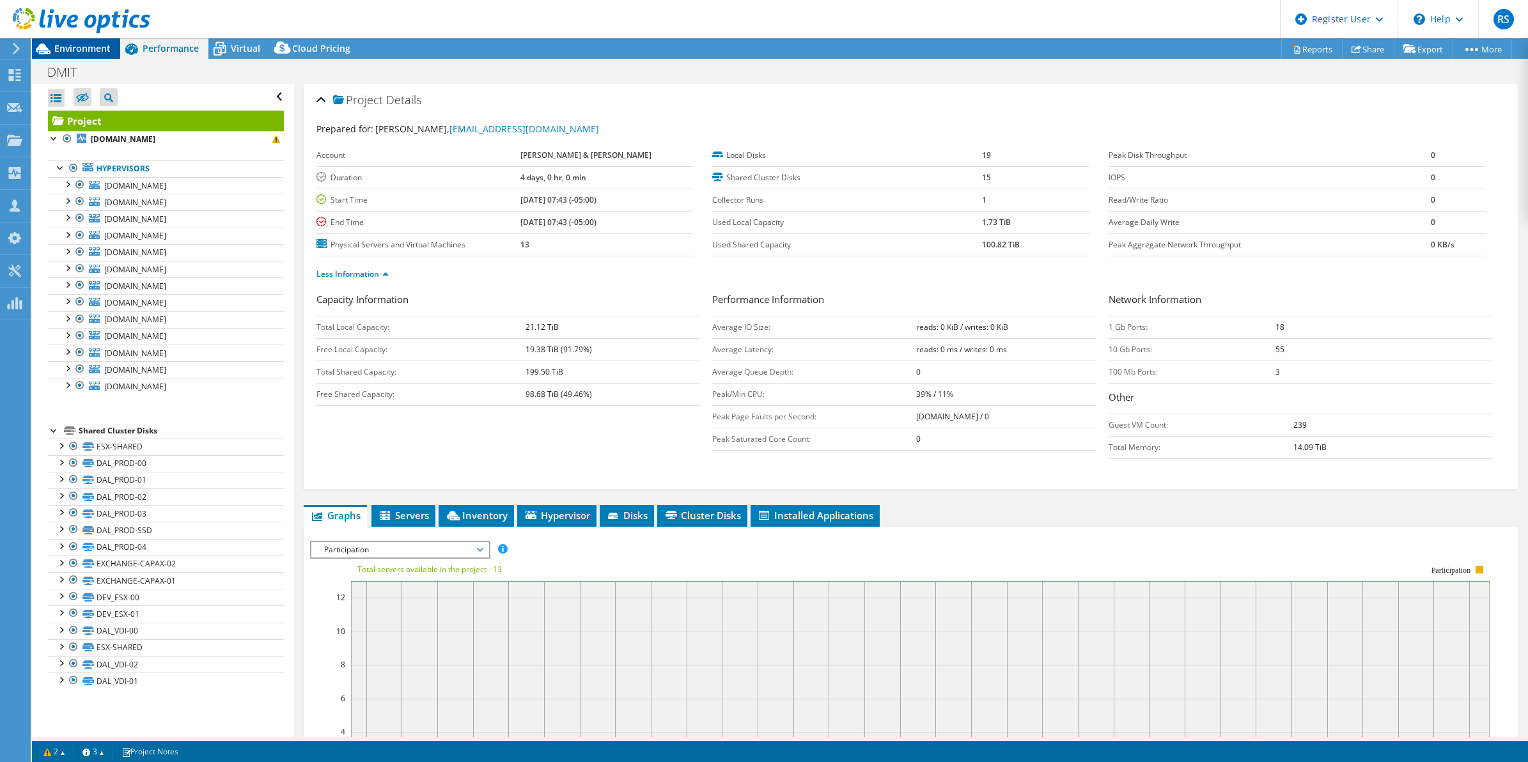
click at [75, 56] on div "Environment" at bounding box center [76, 48] width 88 height 20
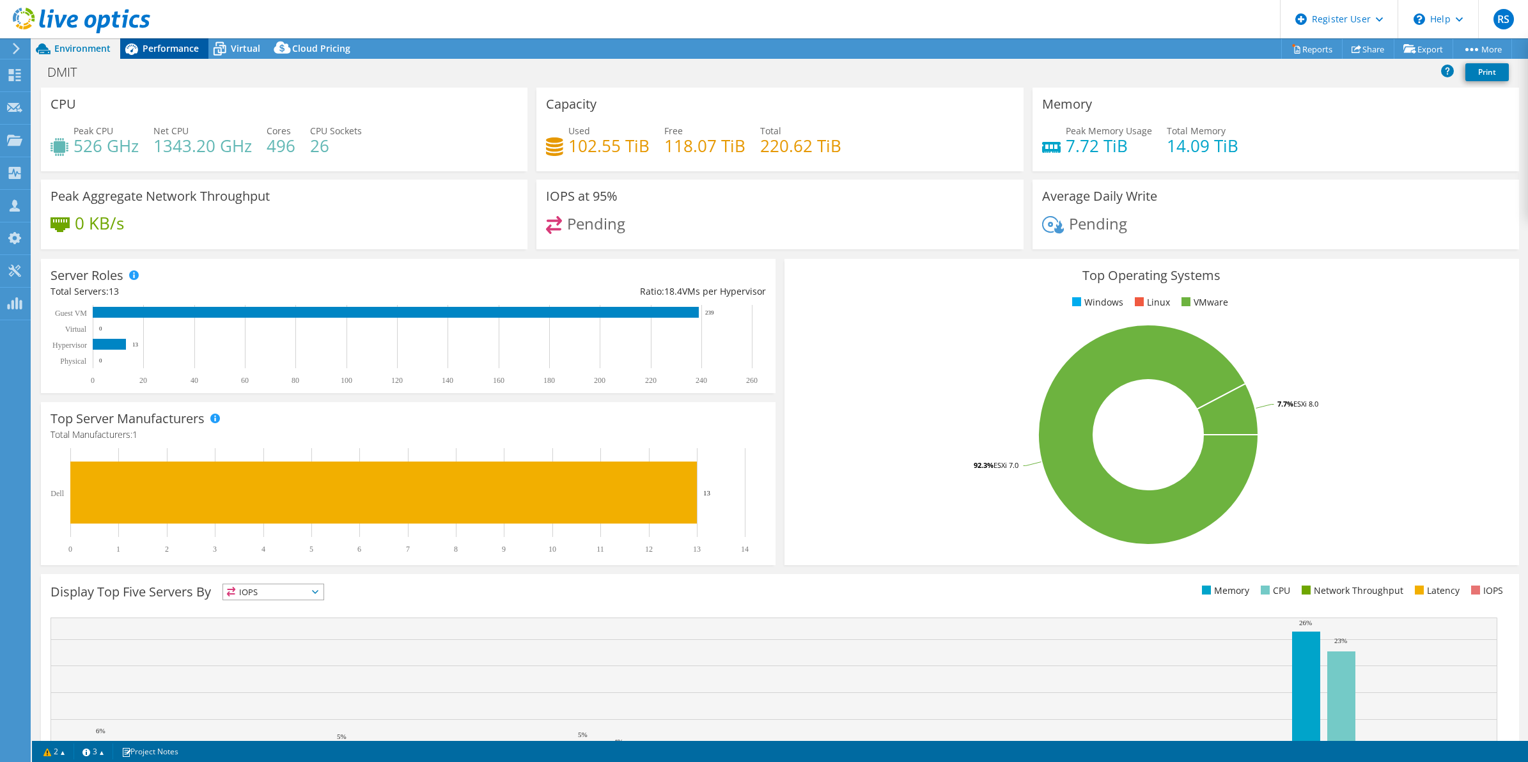
click at [176, 48] on span "Performance" at bounding box center [171, 48] width 56 height 12
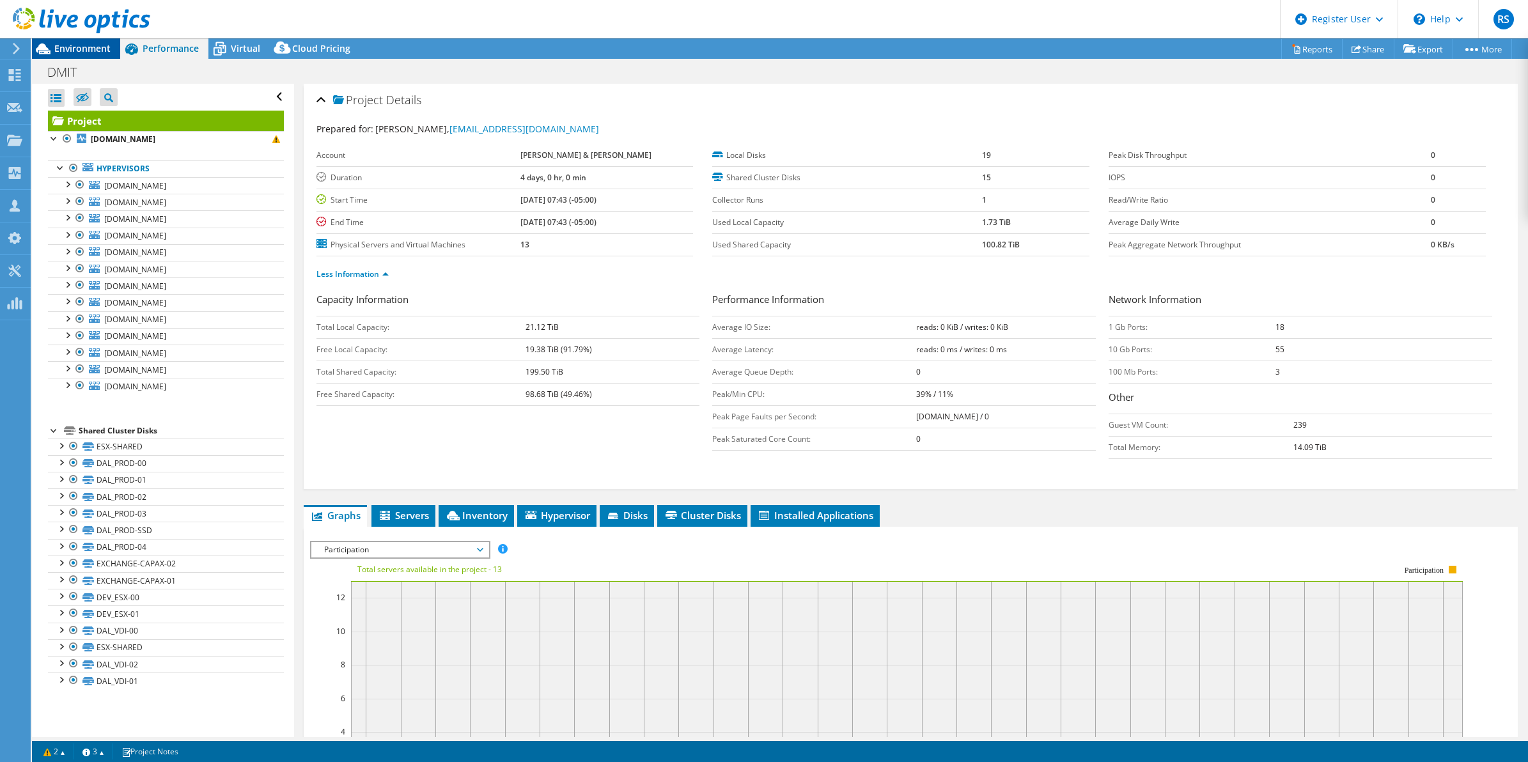
click at [52, 49] on icon at bounding box center [43, 49] width 22 height 22
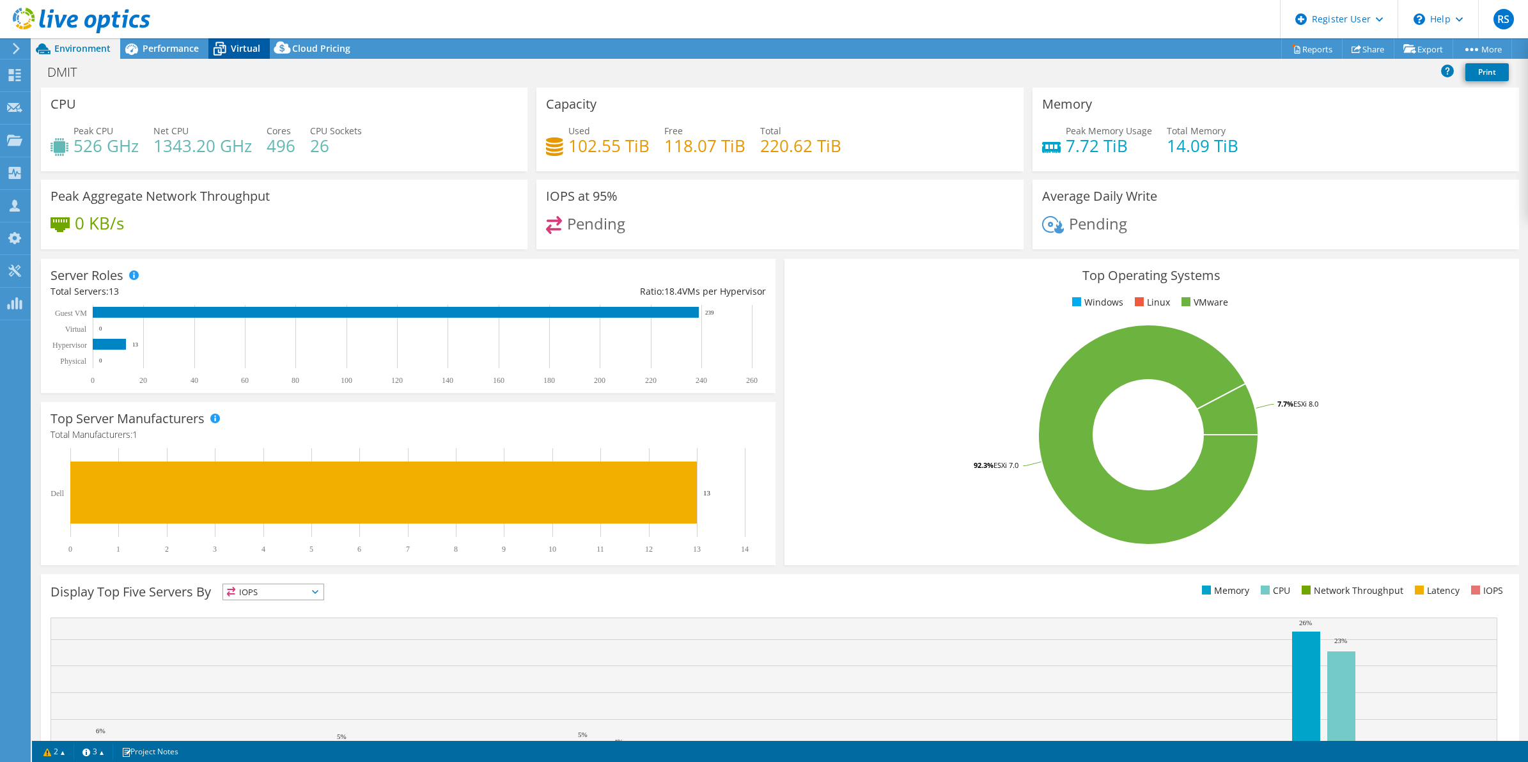
click at [232, 56] on div "Virtual" at bounding box center [238, 48] width 61 height 20
